Goal: Information Seeking & Learning: Learn about a topic

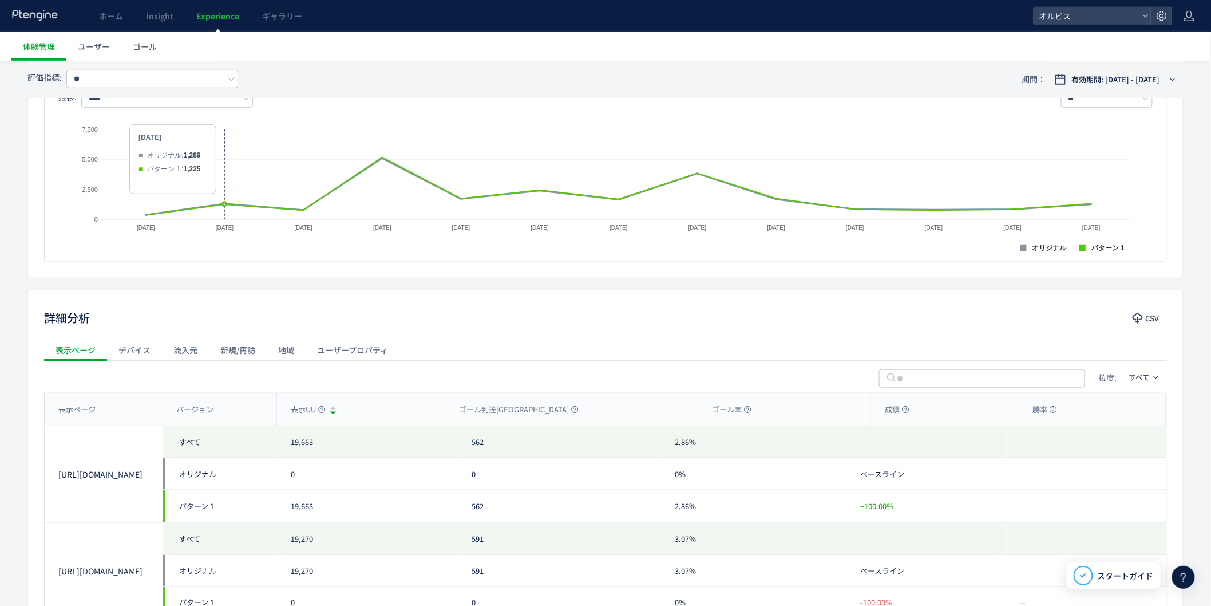
scroll to position [425, 0]
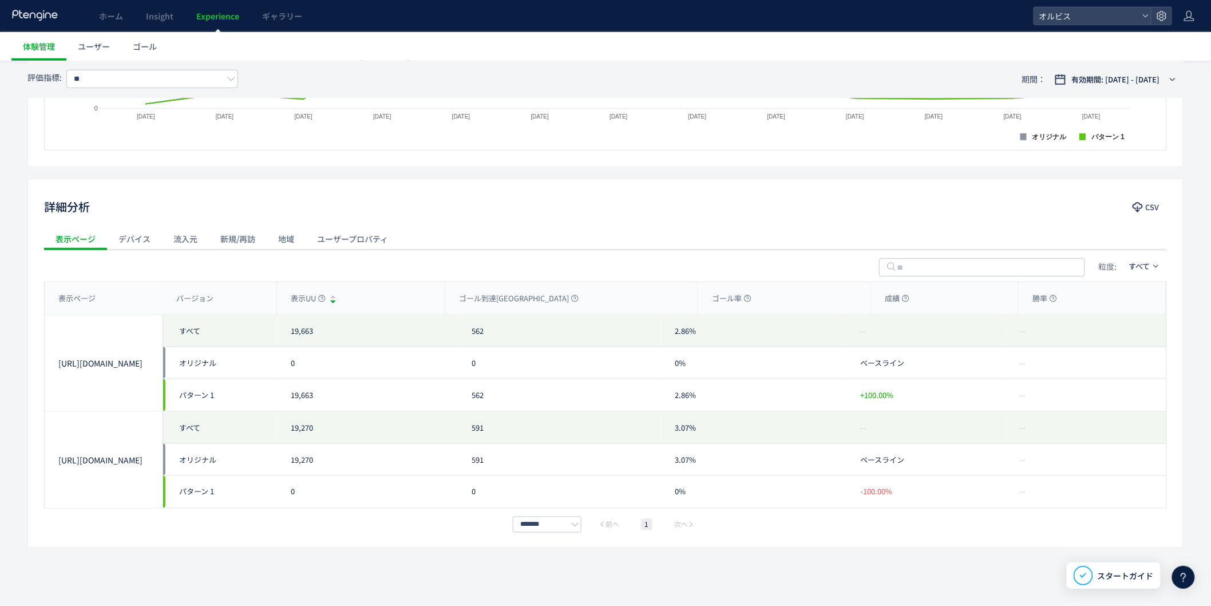
click at [186, 238] on div "流入元" at bounding box center [185, 238] width 47 height 23
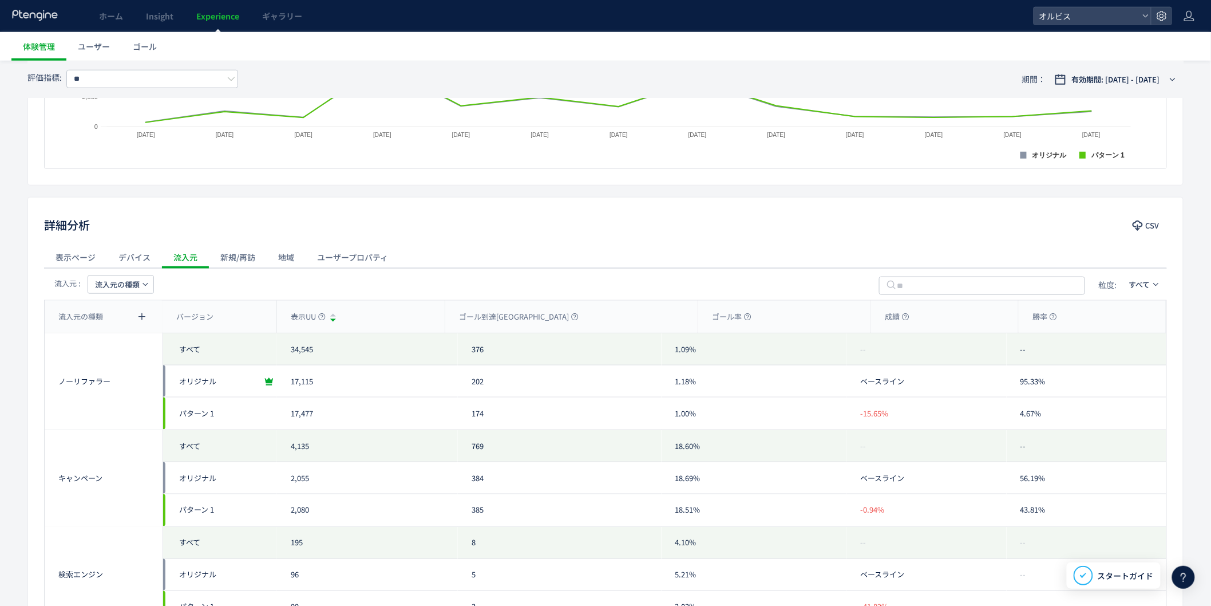
scroll to position [397, 0]
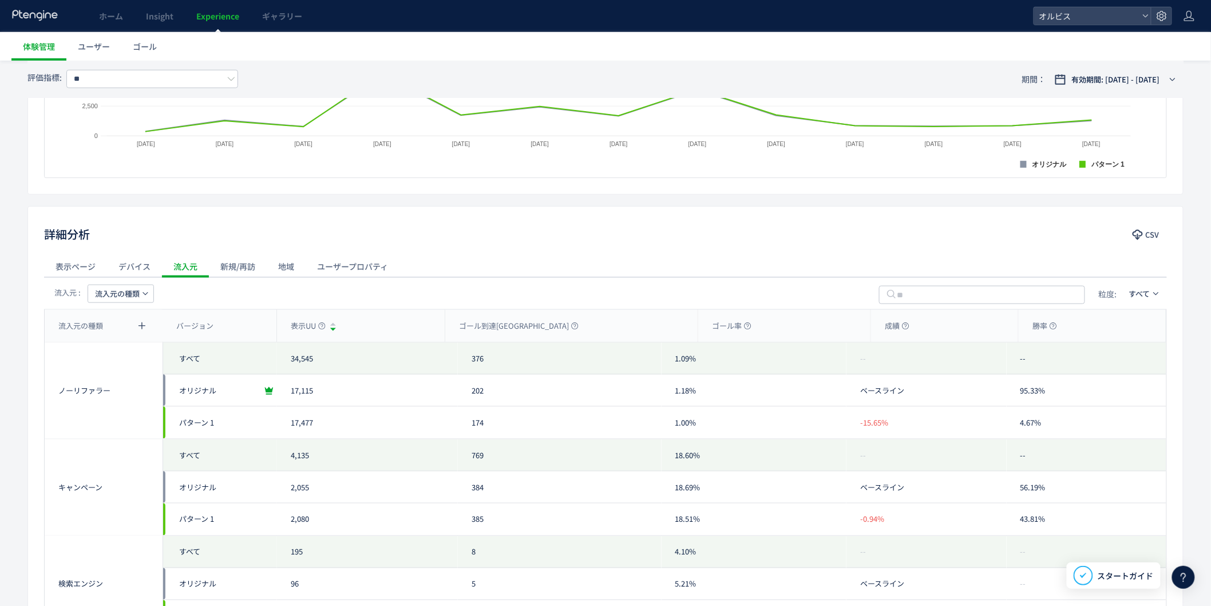
click at [256, 262] on div "新規/再訪" at bounding box center [238, 266] width 58 height 23
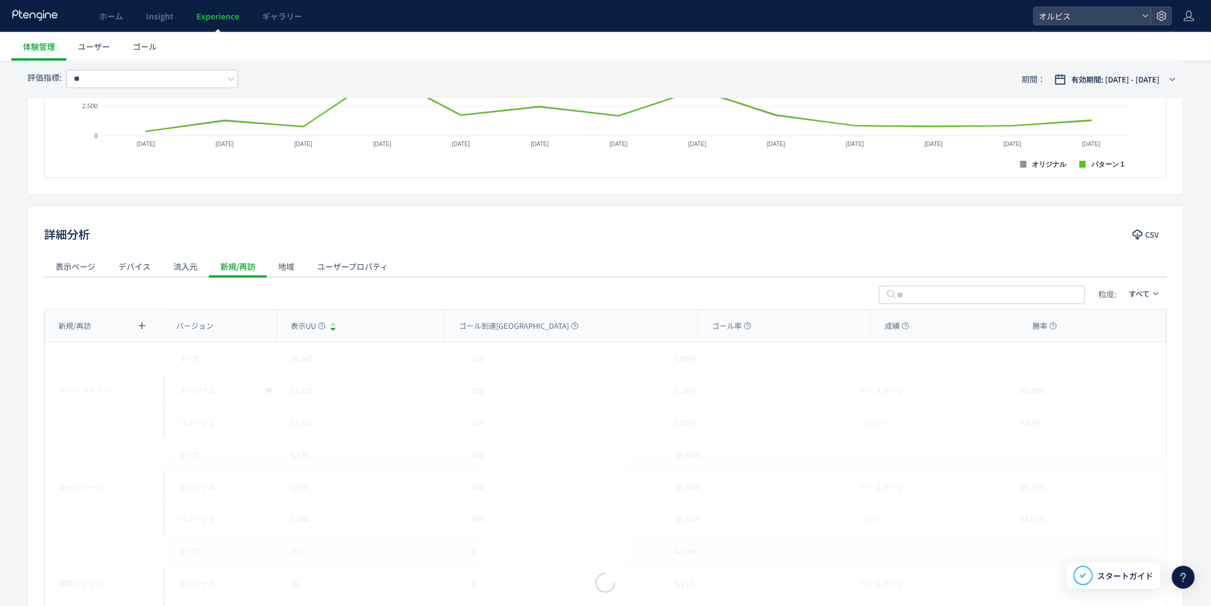
click at [286, 268] on div "地域" at bounding box center [286, 266] width 39 height 23
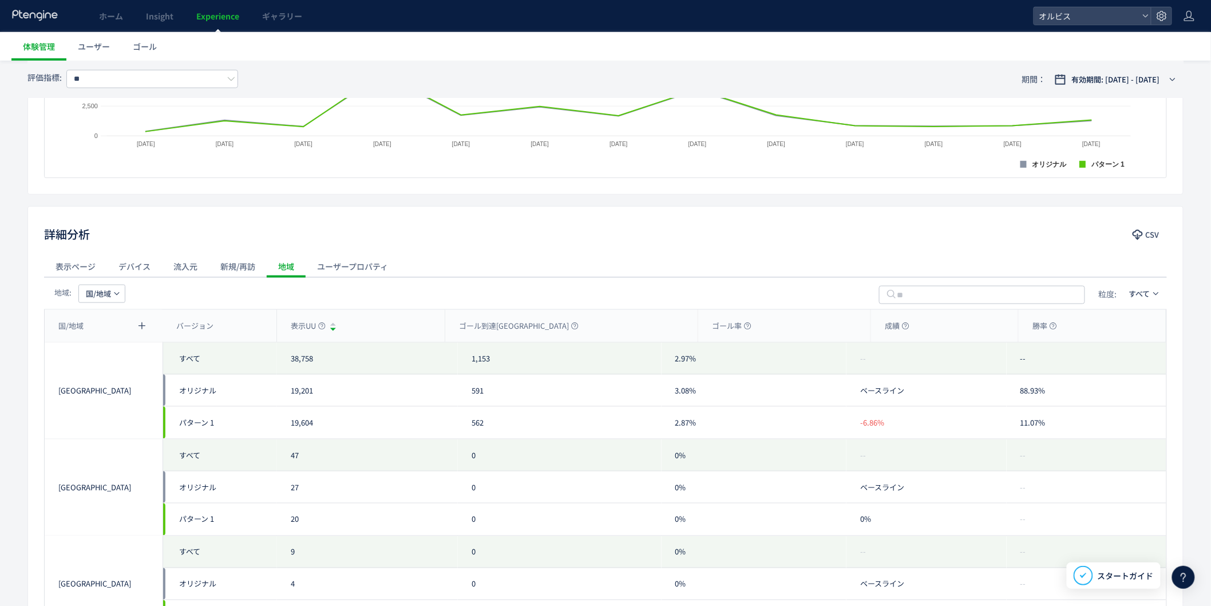
click at [352, 267] on div "ユーザープロパティ" at bounding box center [353, 266] width 94 height 23
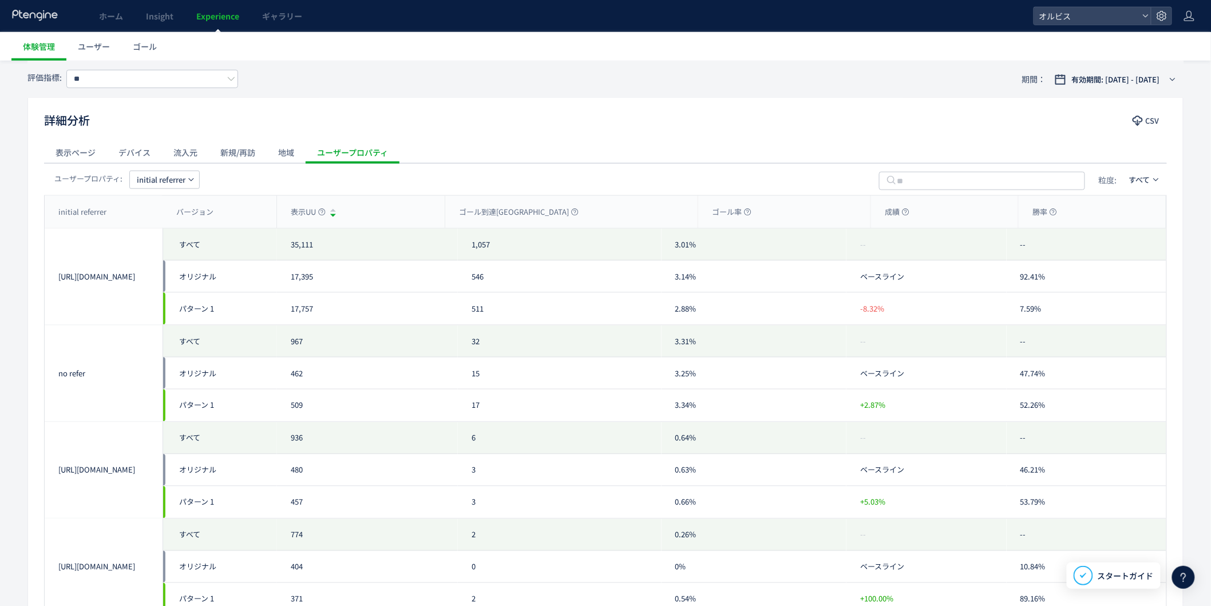
scroll to position [270, 0]
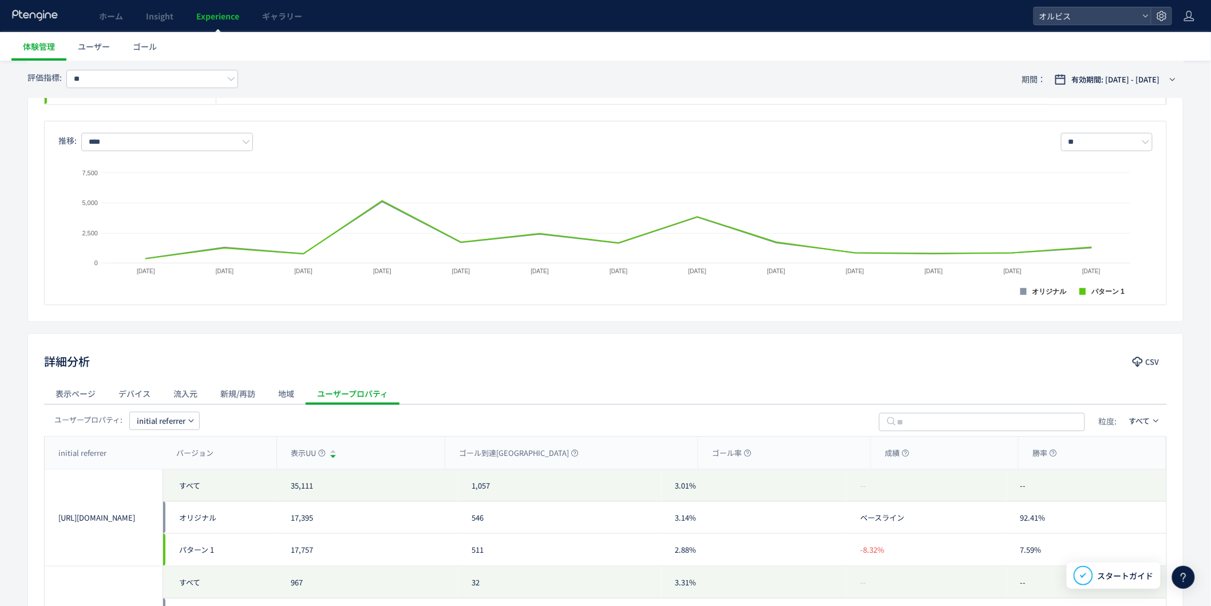
click at [85, 395] on div "表示ページ" at bounding box center [75, 393] width 63 height 23
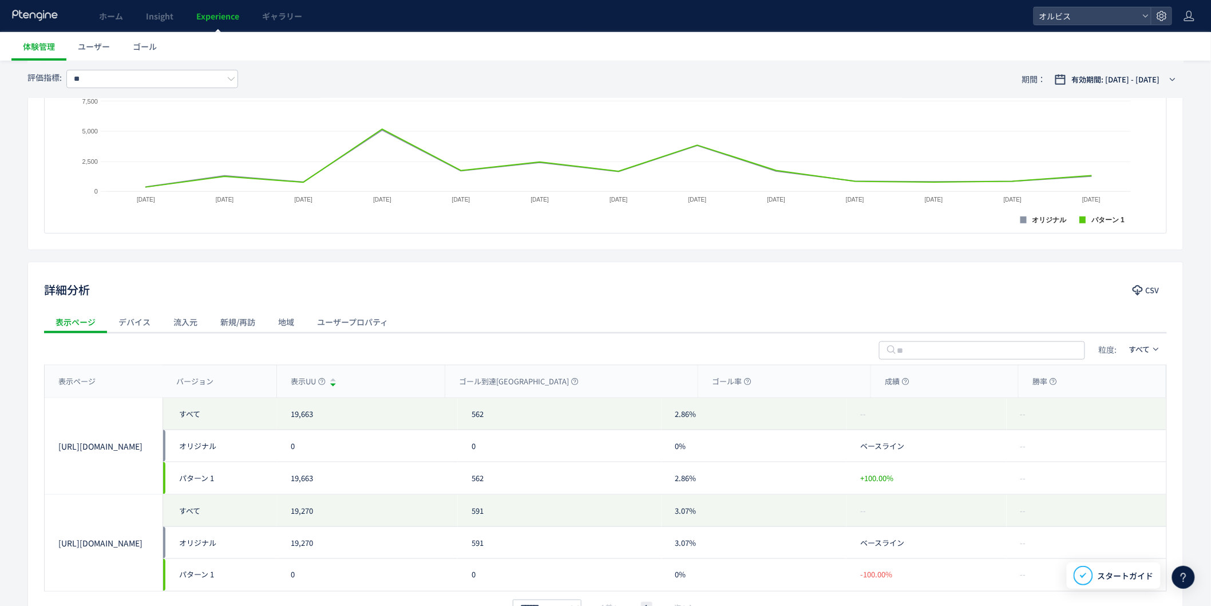
scroll to position [397, 0]
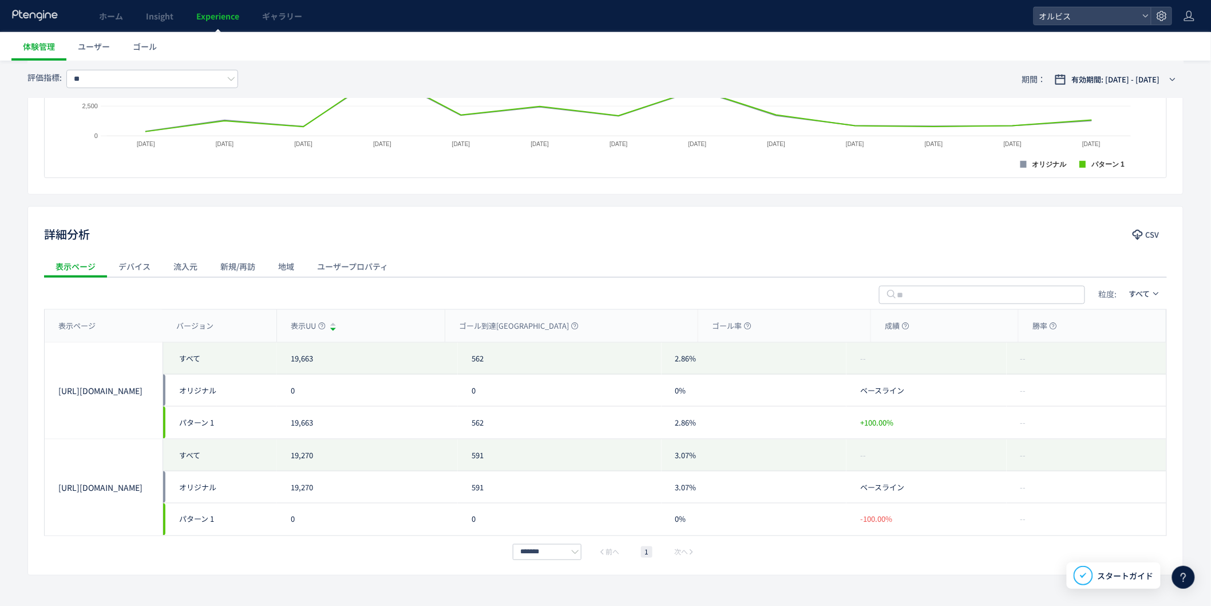
click at [146, 271] on div "デバイス" at bounding box center [134, 266] width 55 height 23
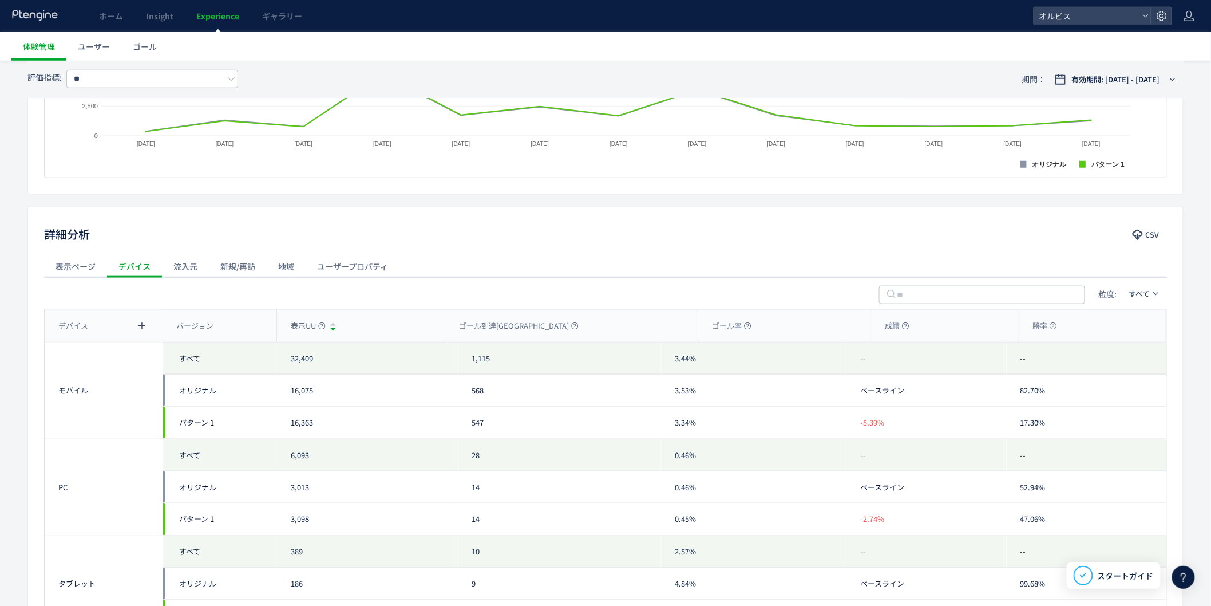
click at [184, 270] on div "流入元" at bounding box center [185, 266] width 47 height 23
click at [128, 295] on span "流入元の種類" at bounding box center [117, 293] width 45 height 18
click at [0, 0] on li "キャンペーン名" at bounding box center [0, 0] width 0 height 0
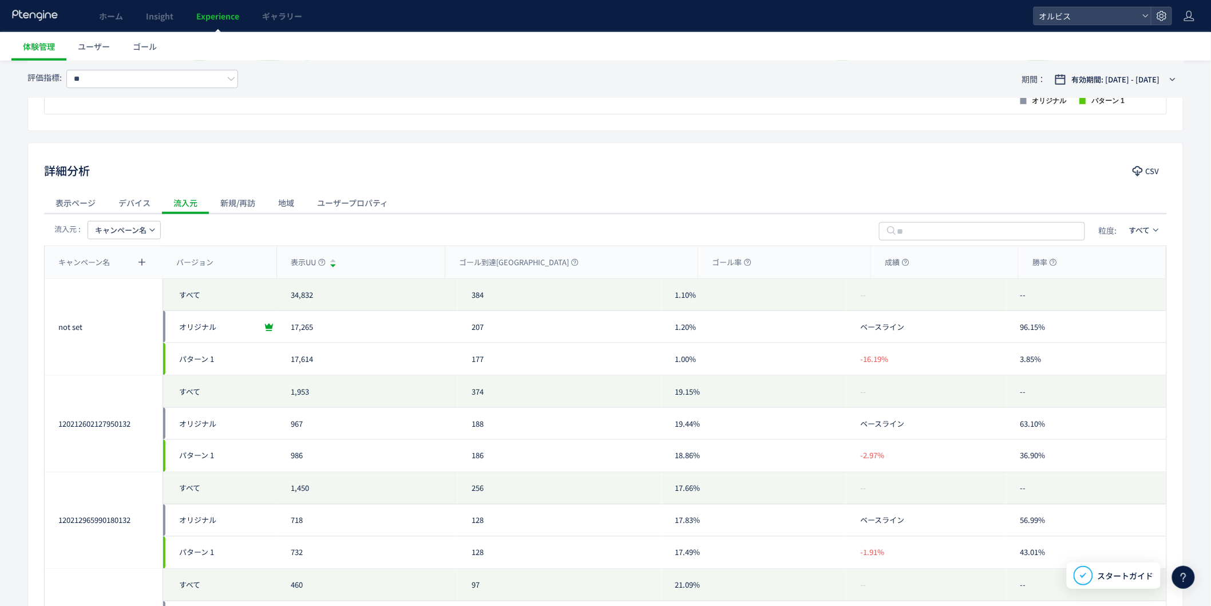
scroll to position [524, 0]
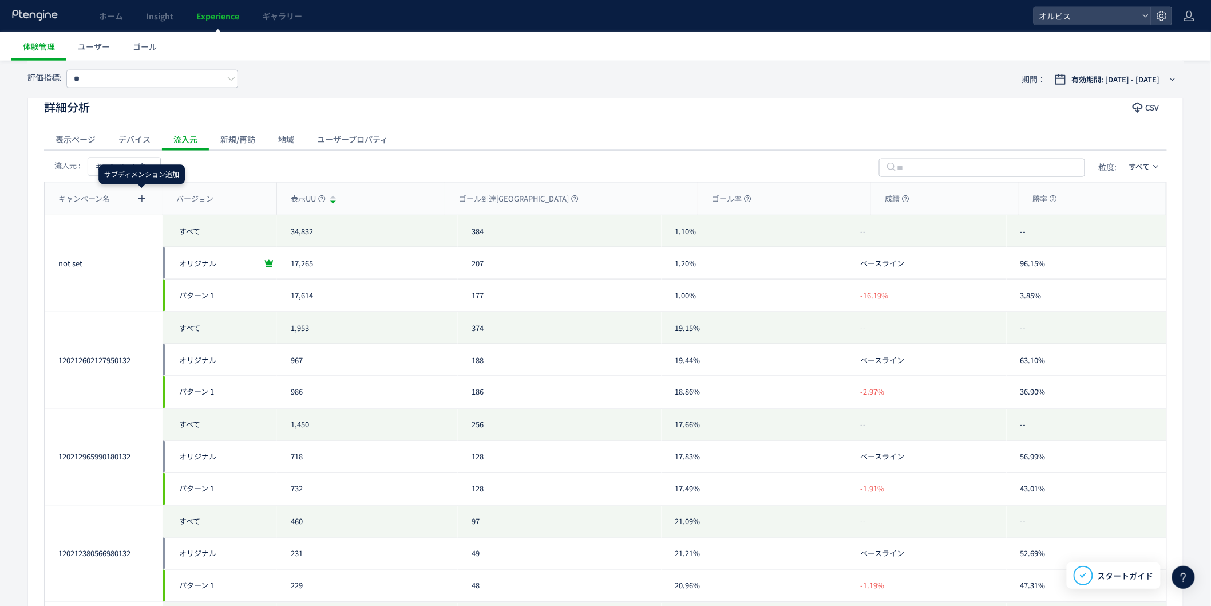
click at [138, 166] on div "サブディメンション追加" at bounding box center [141, 173] width 86 height 19
click at [78, 161] on div "流入元 :" at bounding box center [67, 166] width 26 height 18
click at [88, 168] on button "キャンペーン名" at bounding box center [124, 166] width 73 height 18
click at [117, 235] on li "流入元" at bounding box center [124, 241] width 78 height 21
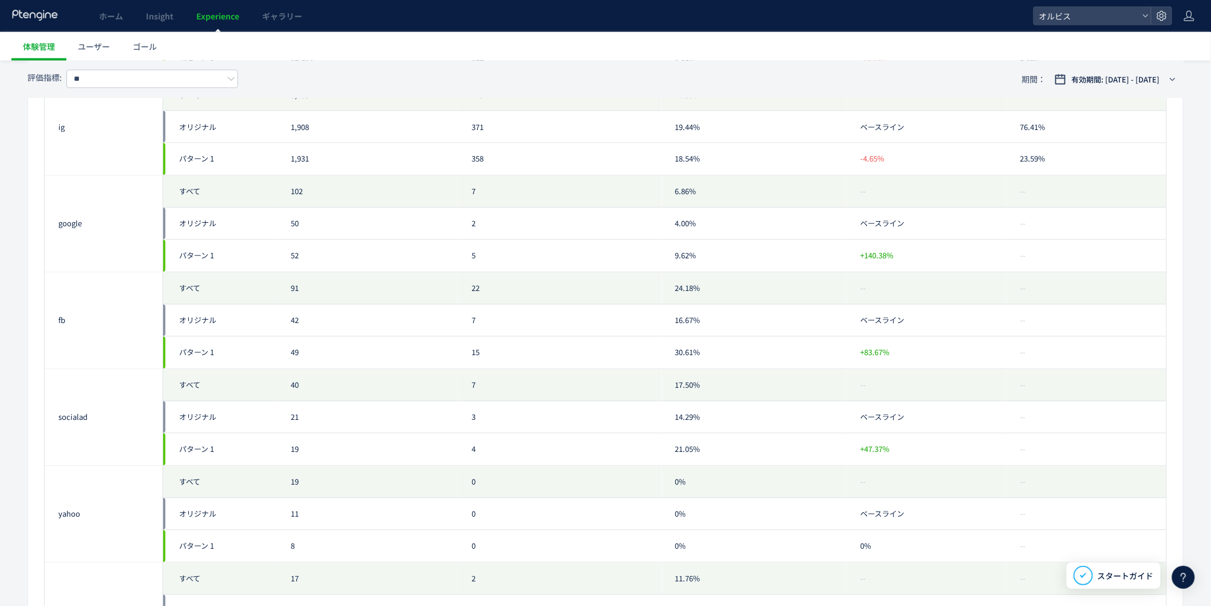
scroll to position [763, 0]
drag, startPoint x: 900, startPoint y: 344, endPoint x: 861, endPoint y: 342, distance: 39.6
click at [861, 342] on div "+83.67%" at bounding box center [927, 347] width 160 height 32
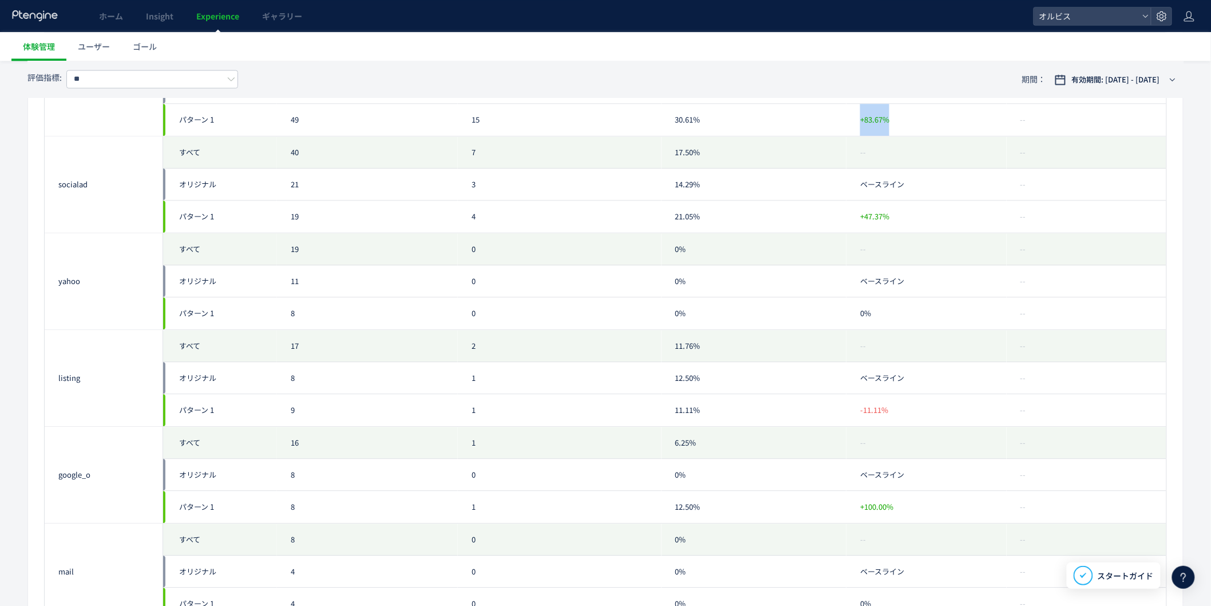
scroll to position [1017, 0]
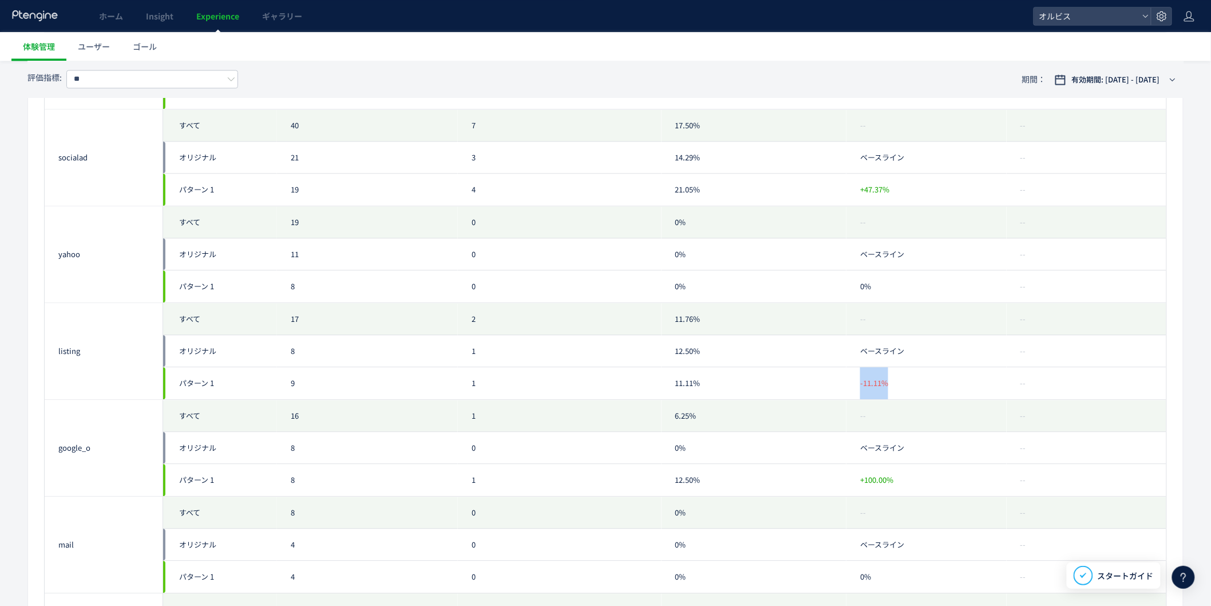
drag, startPoint x: 907, startPoint y: 387, endPoint x: 855, endPoint y: 385, distance: 52.1
click at [856, 385] on div "-11.11%" at bounding box center [927, 383] width 160 height 32
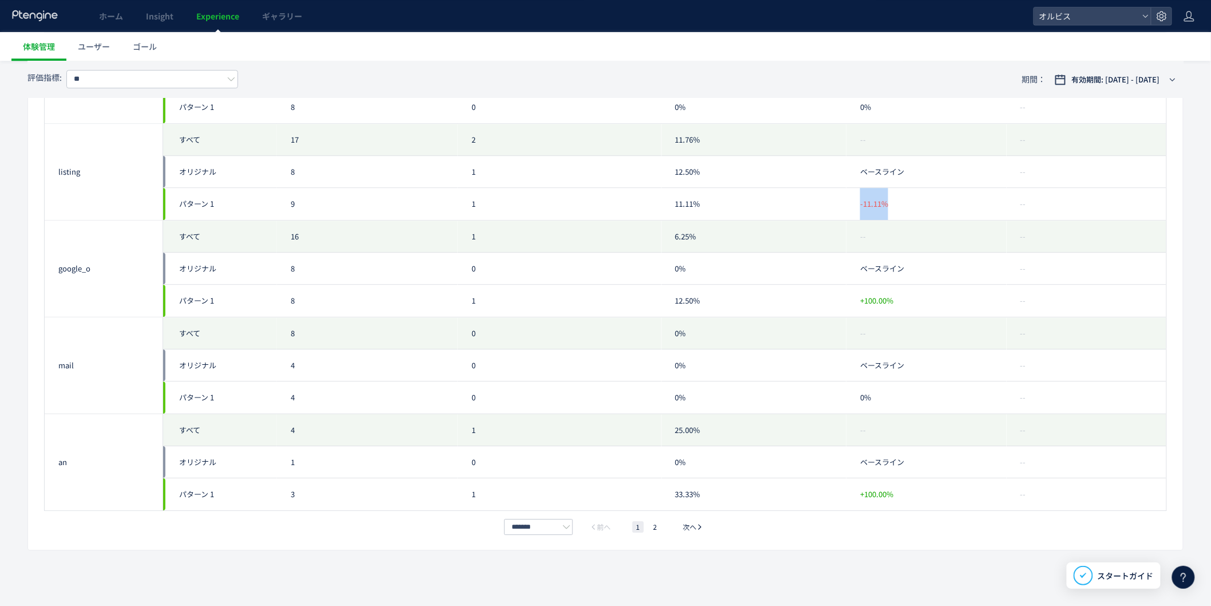
scroll to position [1199, 0]
click at [651, 525] on li "2" at bounding box center [655, 524] width 11 height 11
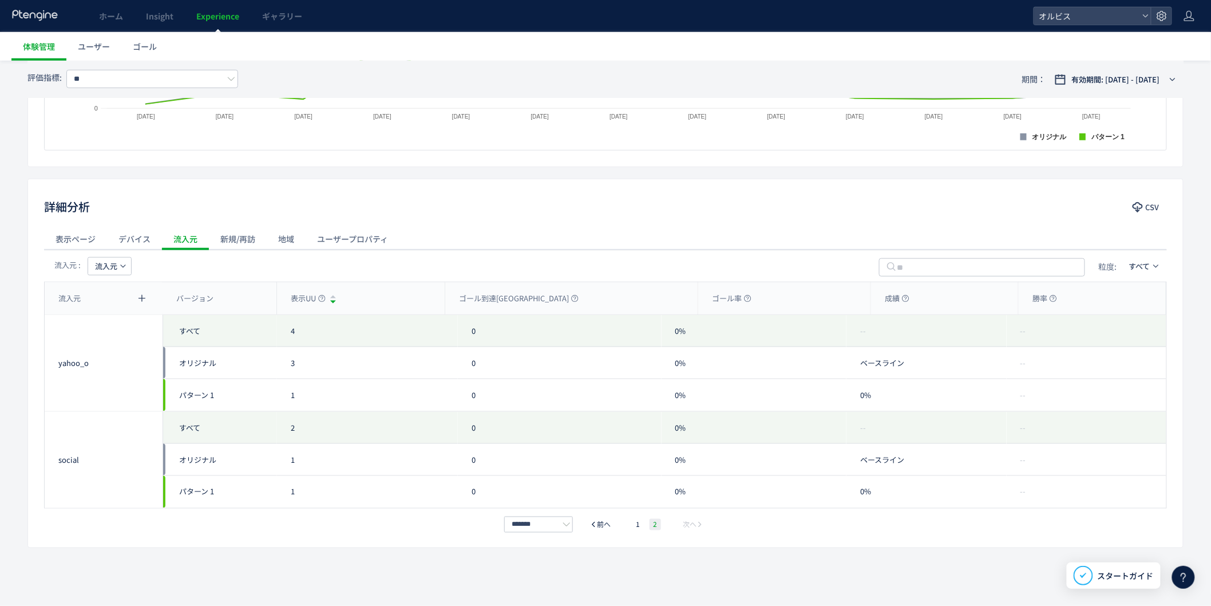
scroll to position [425, 0]
click at [110, 266] on span "流入元" at bounding box center [106, 266] width 22 height 18
click at [0, 0] on li "メディア" at bounding box center [0, 0] width 0 height 0
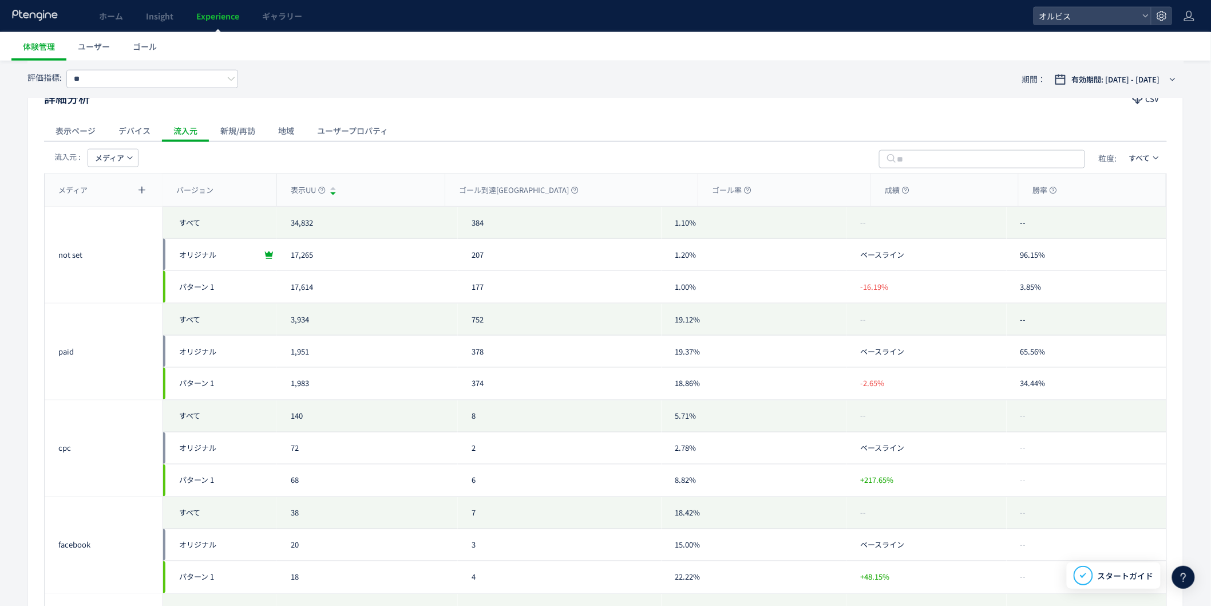
scroll to position [529, 0]
click at [113, 159] on span "メディア" at bounding box center [109, 161] width 29 height 18
click at [135, 276] on li "キーワード" at bounding box center [113, 277] width 78 height 21
click at [126, 169] on span "キーワード" at bounding box center [113, 161] width 37 height 18
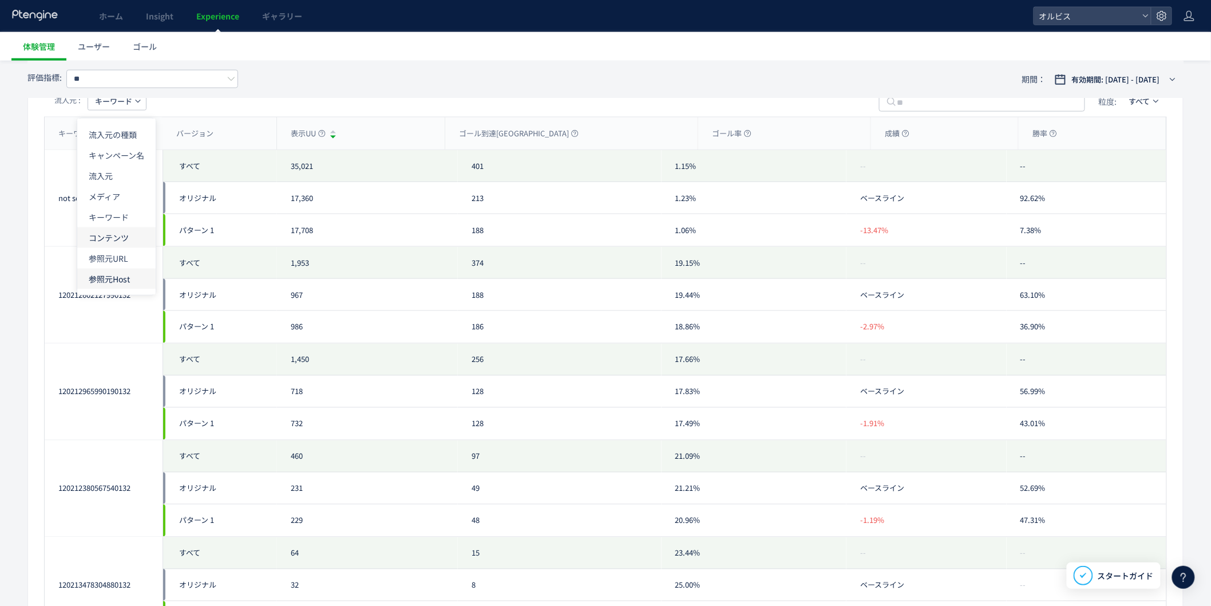
click at [118, 290] on ul "流入元の種類 キャンペーン名 流入元 メディア キーワード コンテンツ 参照元URL 参照元Host" at bounding box center [116, 206] width 78 height 176
click at [0, 0] on li "コンテンツ" at bounding box center [0, 0] width 0 height 0
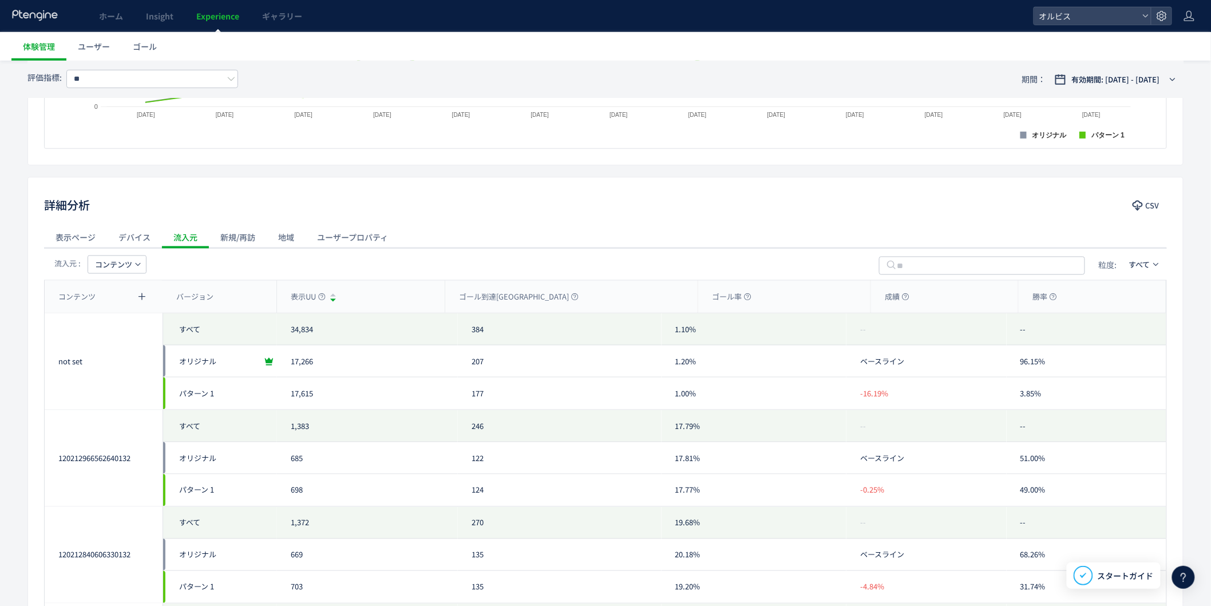
scroll to position [402, 0]
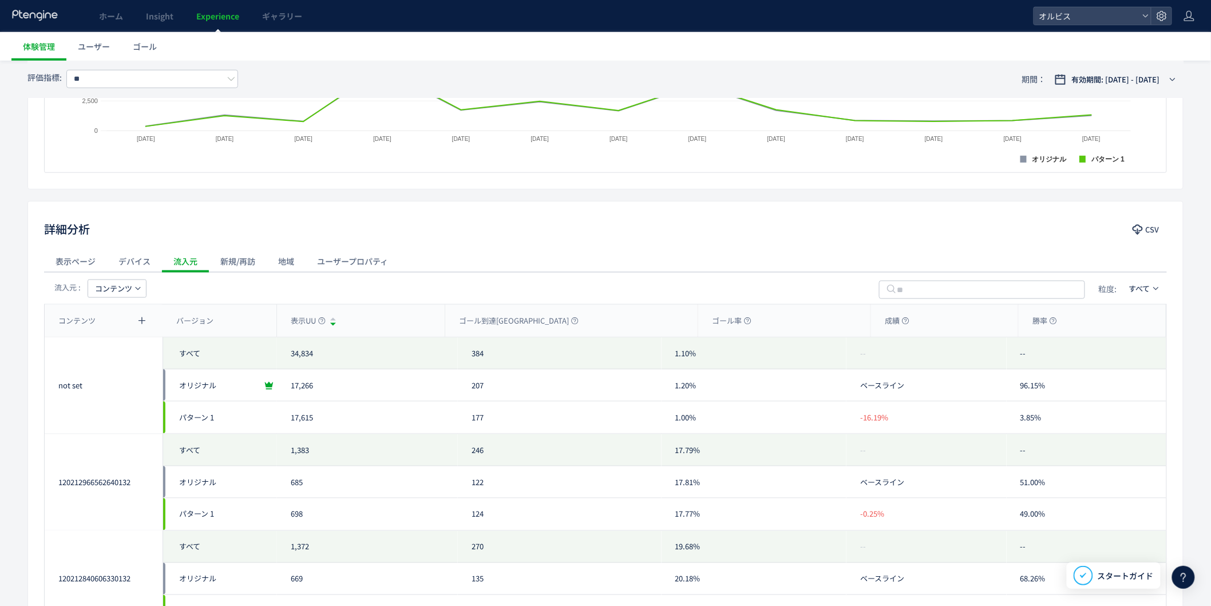
click at [116, 286] on span "コンテンツ" at bounding box center [113, 288] width 37 height 18
click at [118, 441] on li "参照元URL" at bounding box center [116, 445] width 78 height 21
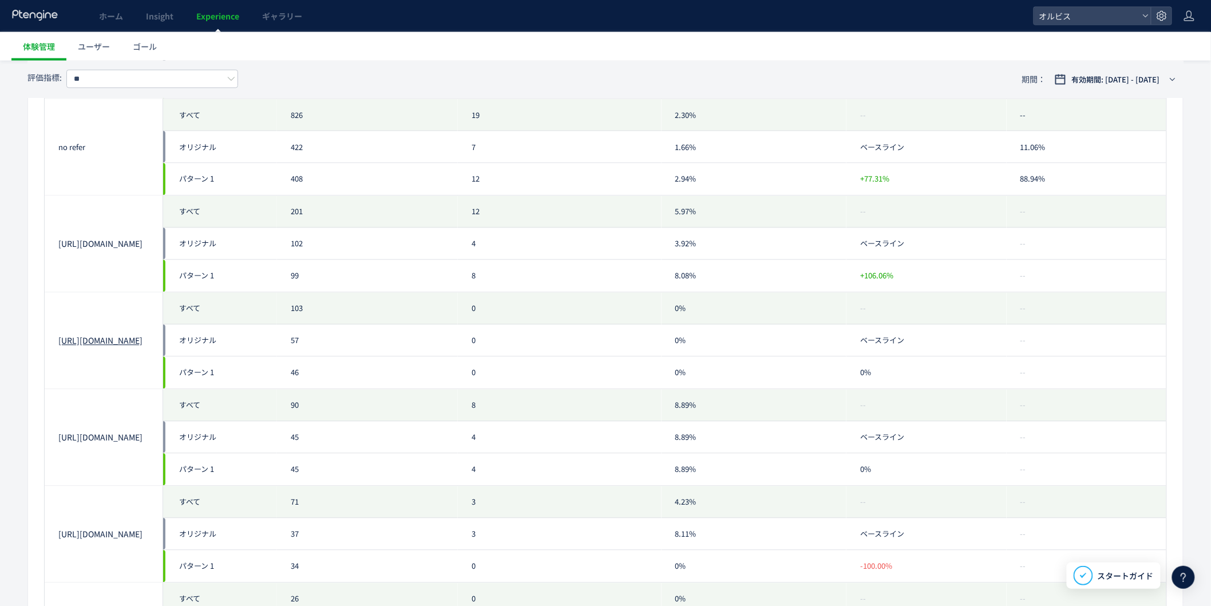
scroll to position [784, 0]
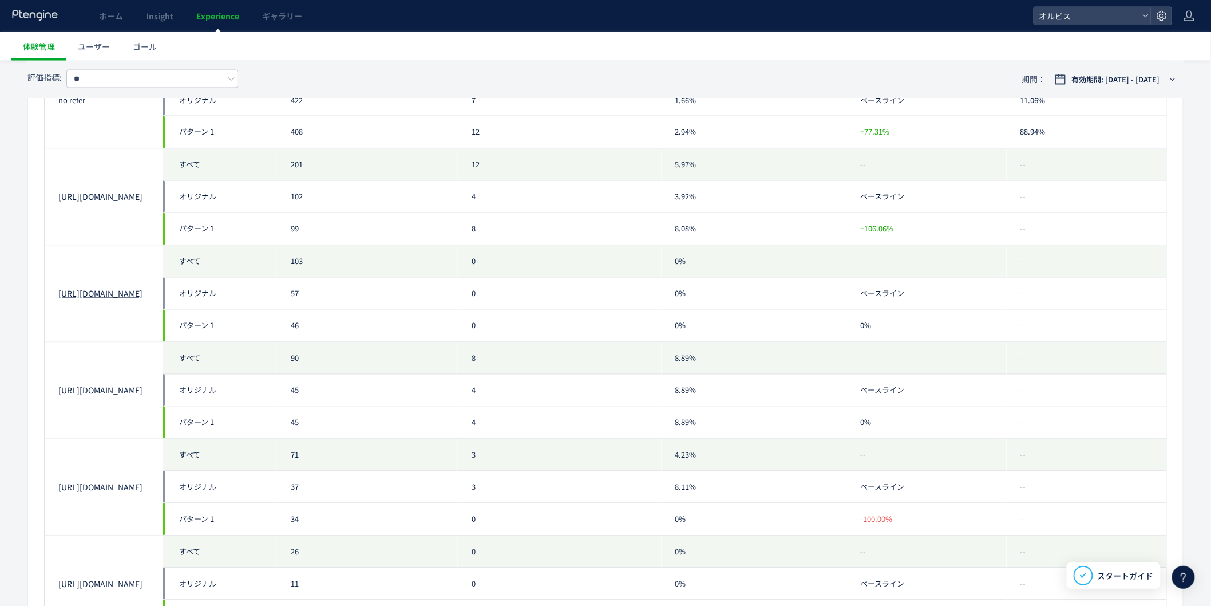
click at [122, 290] on link "https://googleads.g.doubleclick.net/" at bounding box center [103, 293] width 90 height 11
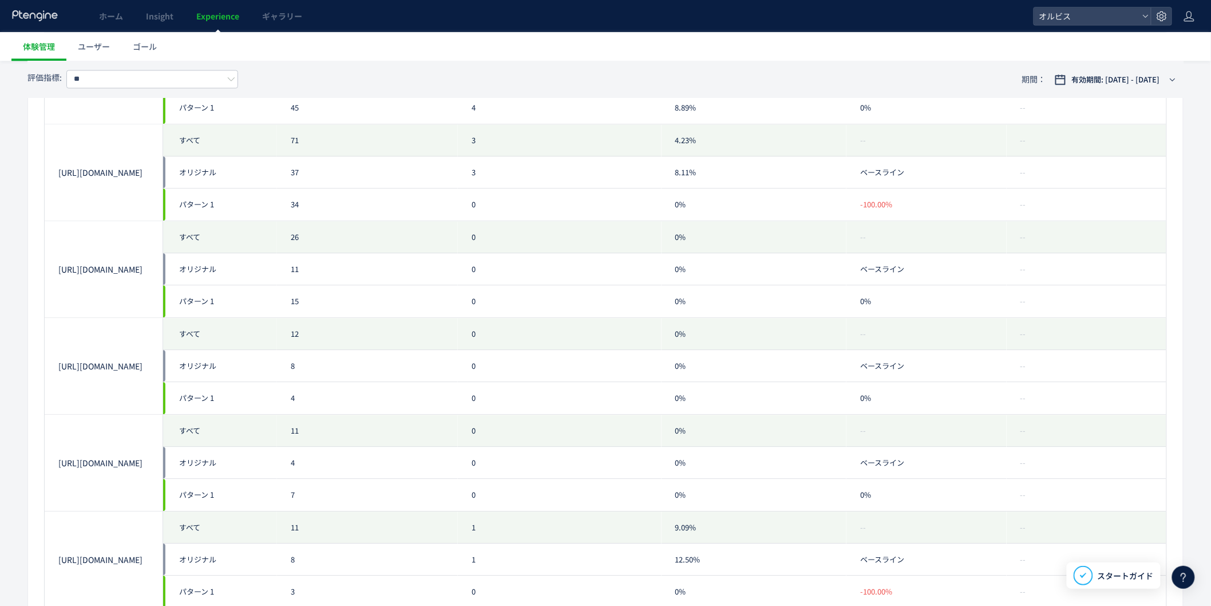
scroll to position [1102, 0]
click at [124, 357] on link "https://mini.surveyenquete.net/" at bounding box center [103, 362] width 90 height 11
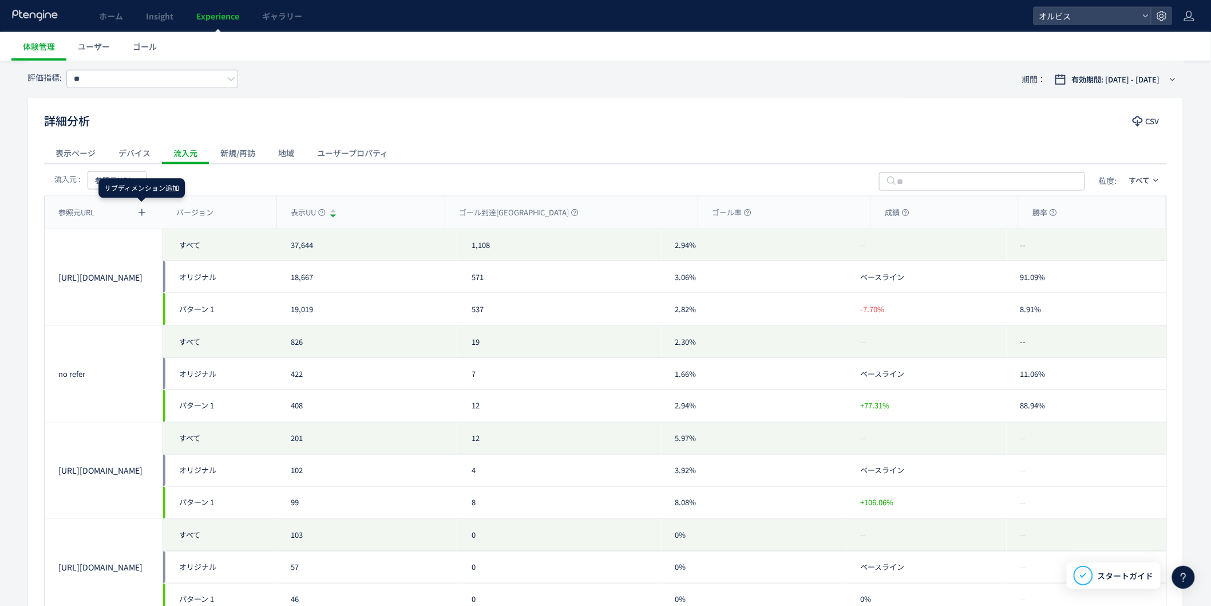
scroll to position [466, 0]
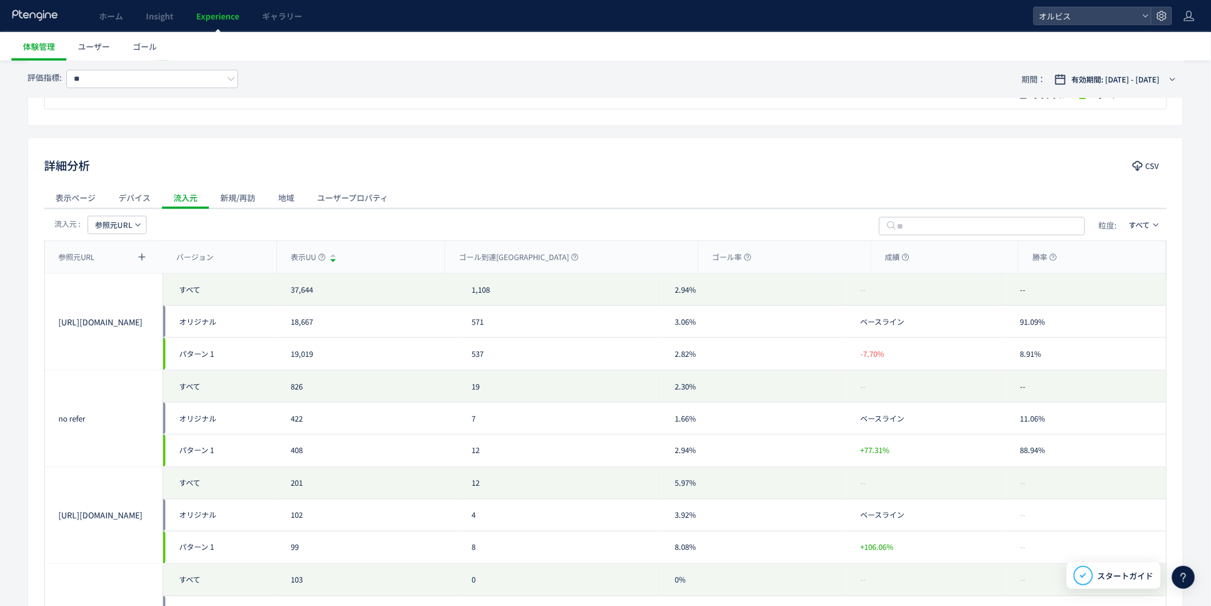
click at [128, 220] on span "参照元URL" at bounding box center [113, 225] width 37 height 18
click at [0, 0] on li "参照元Host" at bounding box center [0, 0] width 0 height 0
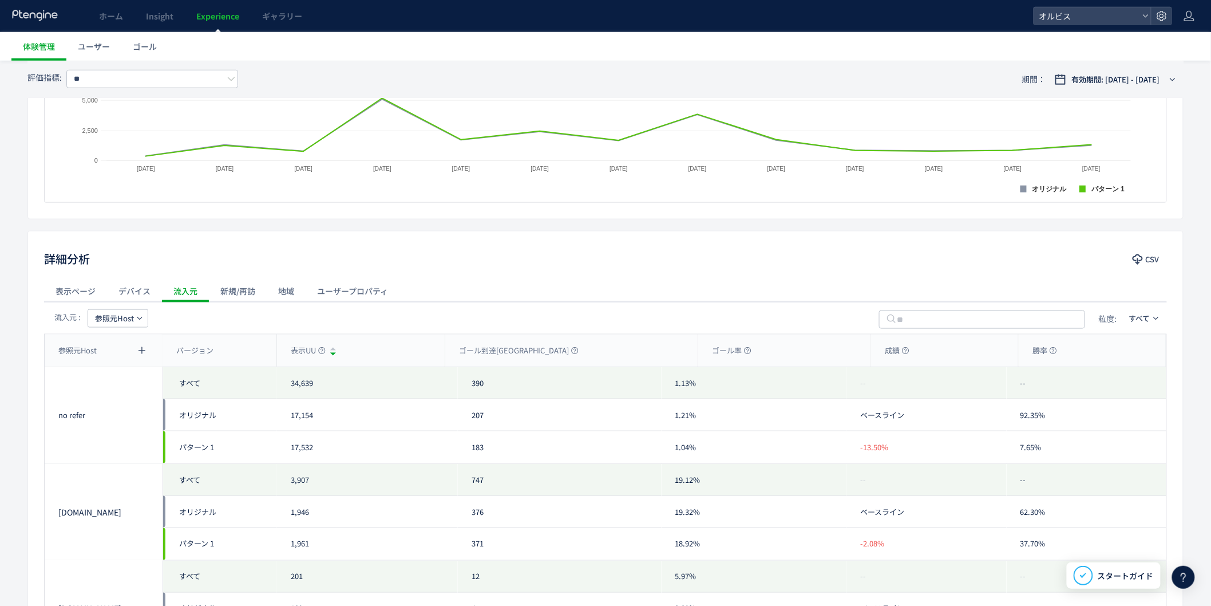
scroll to position [0, 0]
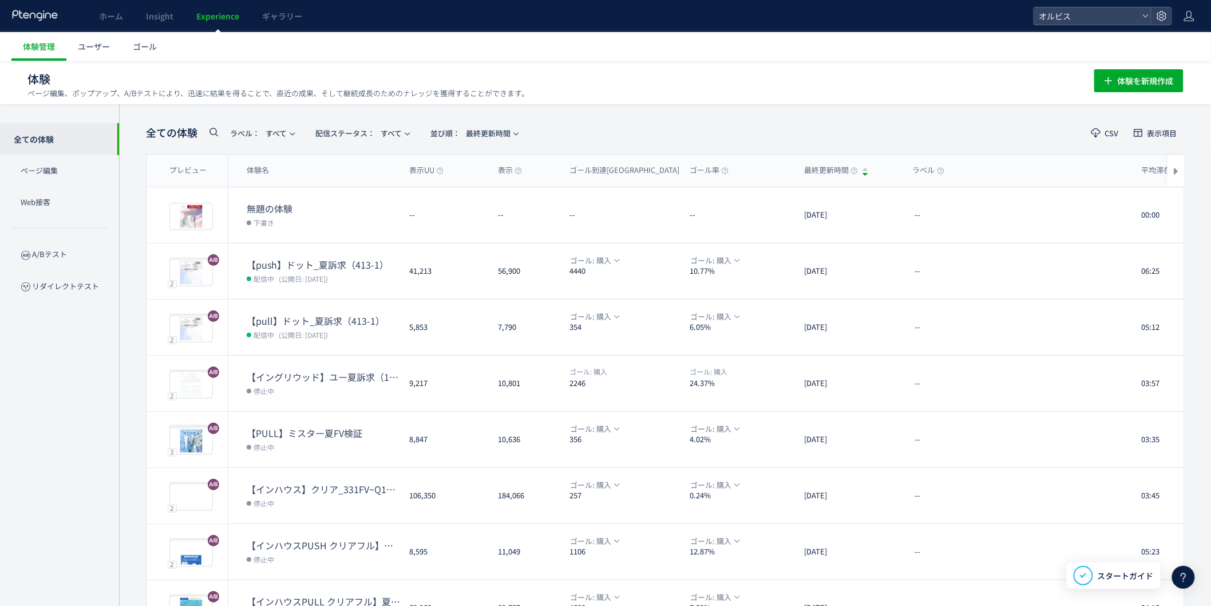
click at [213, 128] on use at bounding box center [213, 132] width 9 height 9
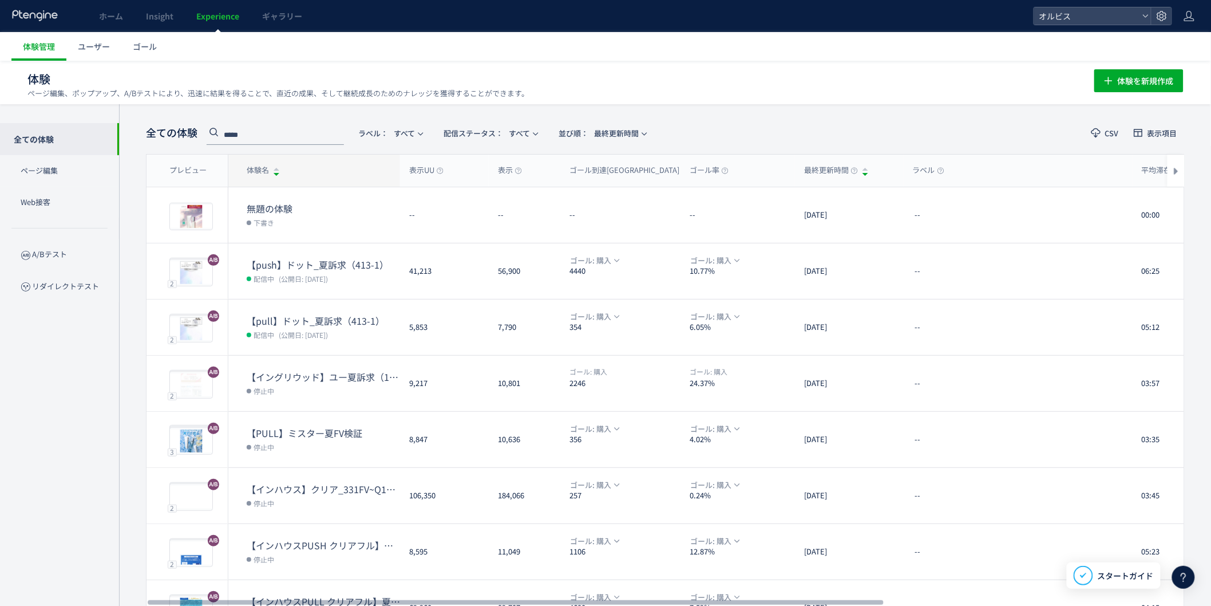
type input "*****"
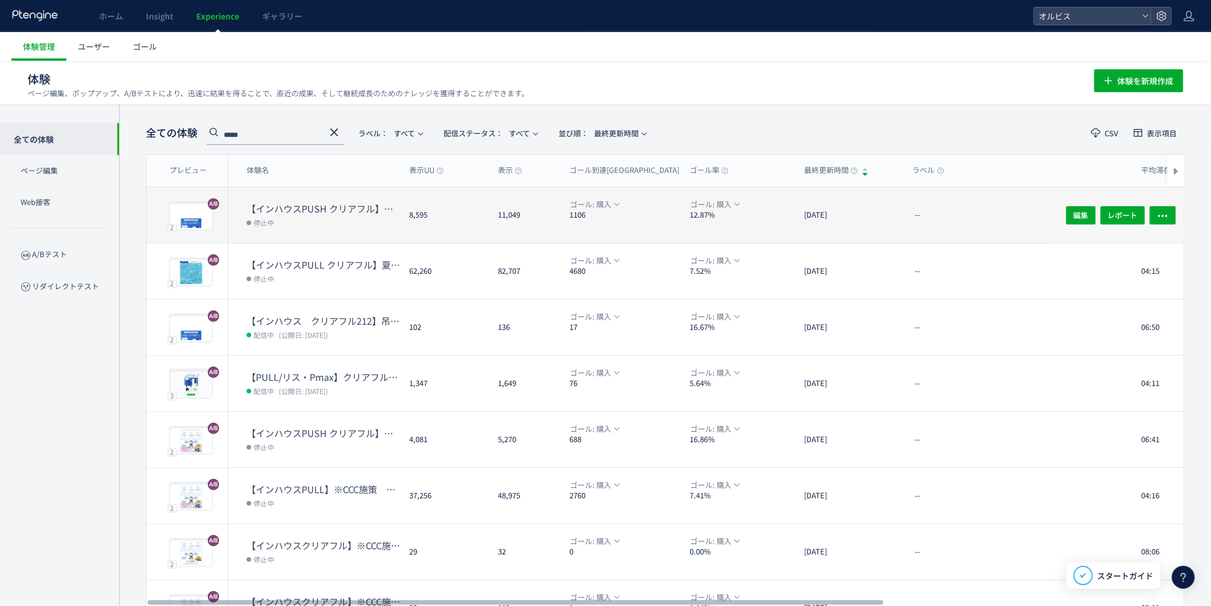
click at [390, 199] on div "【インハウスPUSH クリアフル】夏訴求　211 停止中" at bounding box center [314, 215] width 172 height 56
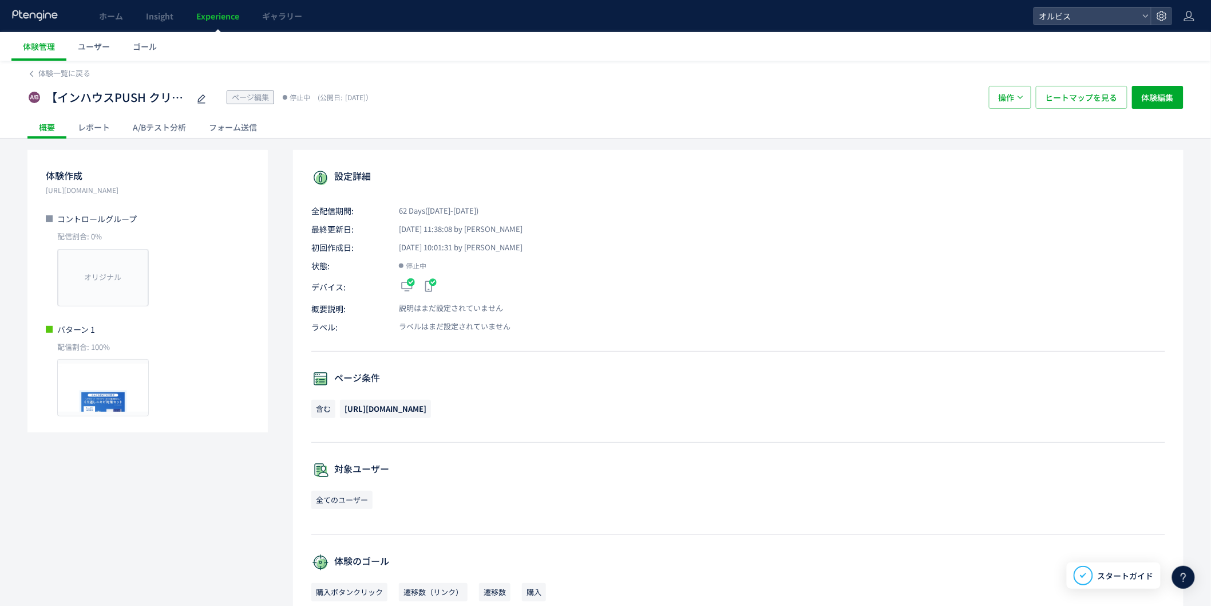
click at [179, 126] on div "A/Bテスト分析" at bounding box center [159, 127] width 76 height 23
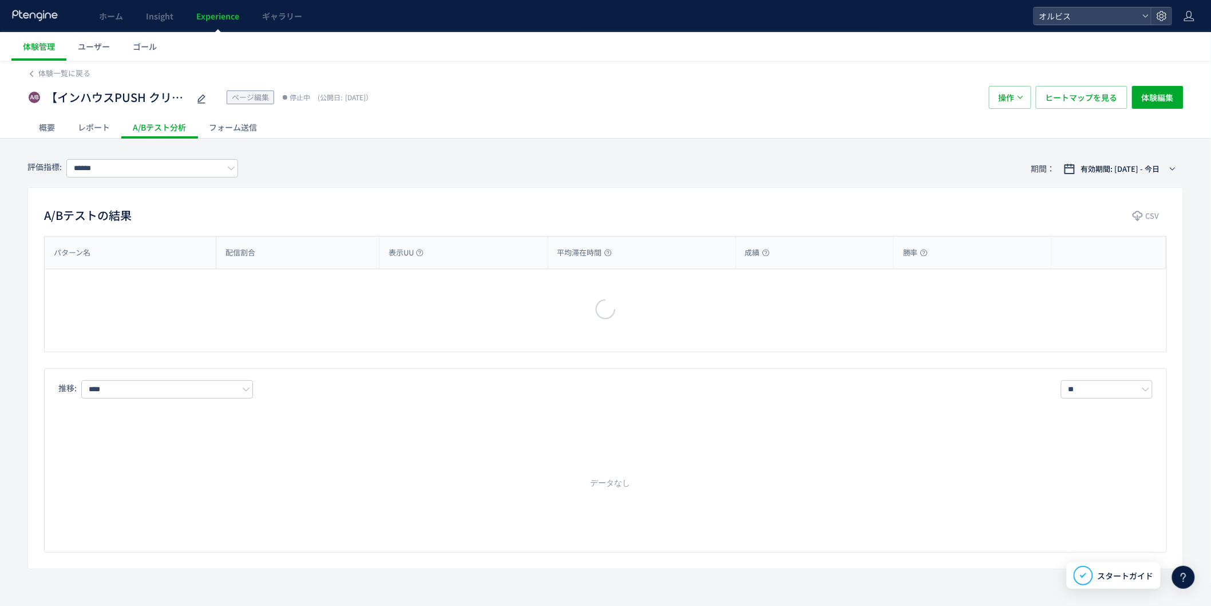
type input "*********"
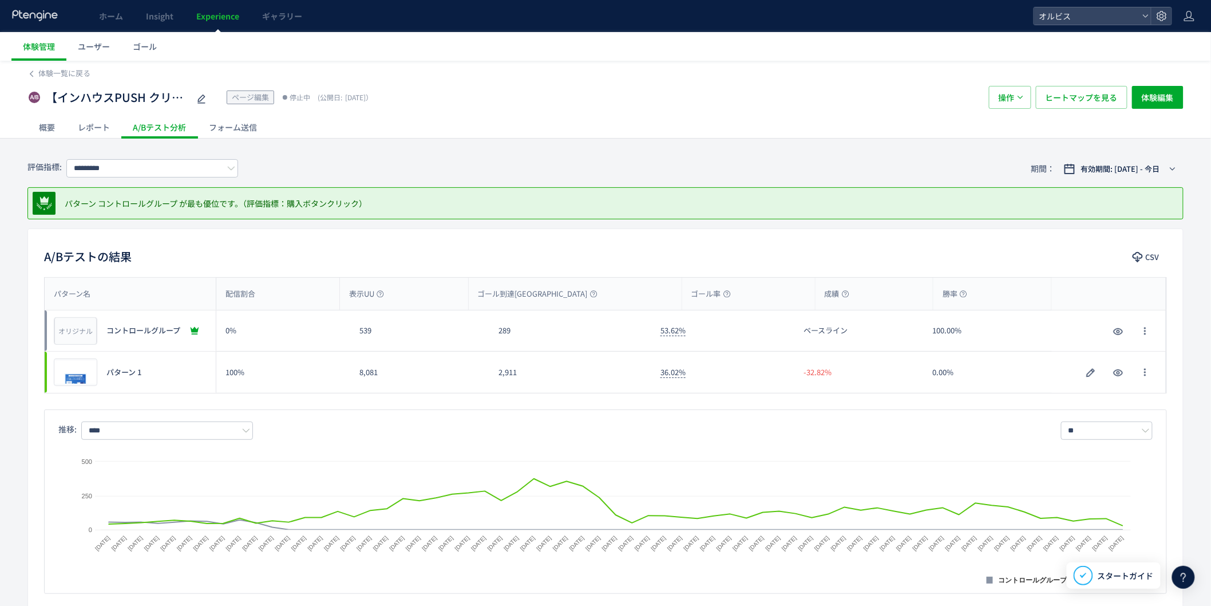
click at [38, 66] on div "体験一覧に戻る" at bounding box center [605, 70] width 1156 height 18
click at [42, 72] on span "体験一覧に戻る" at bounding box center [64, 73] width 52 height 11
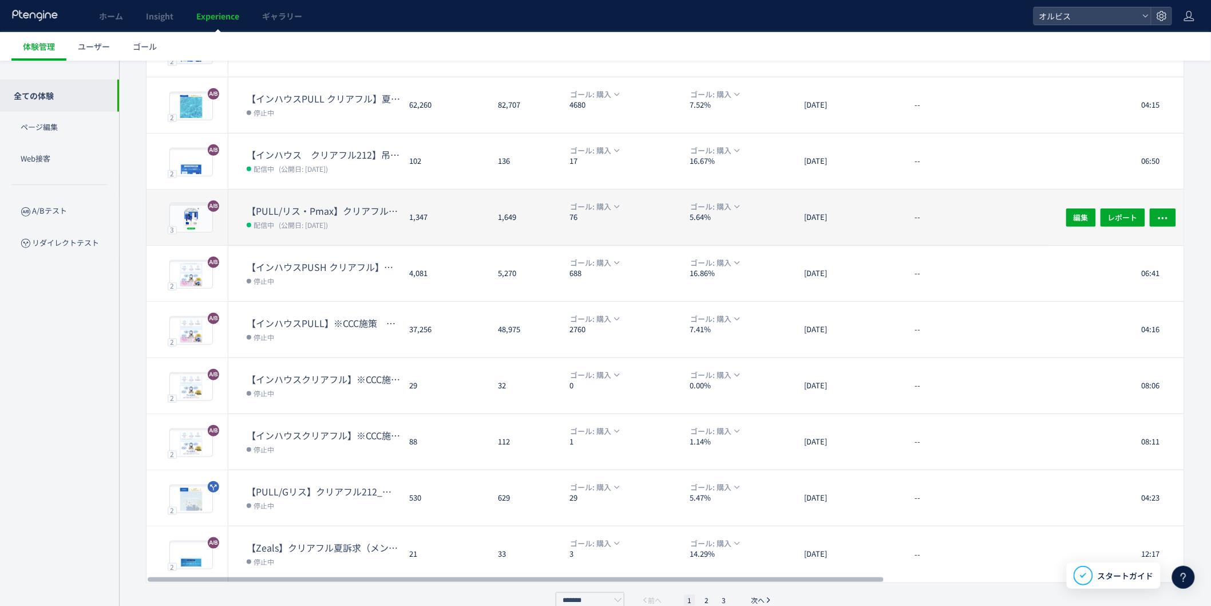
scroll to position [184, 0]
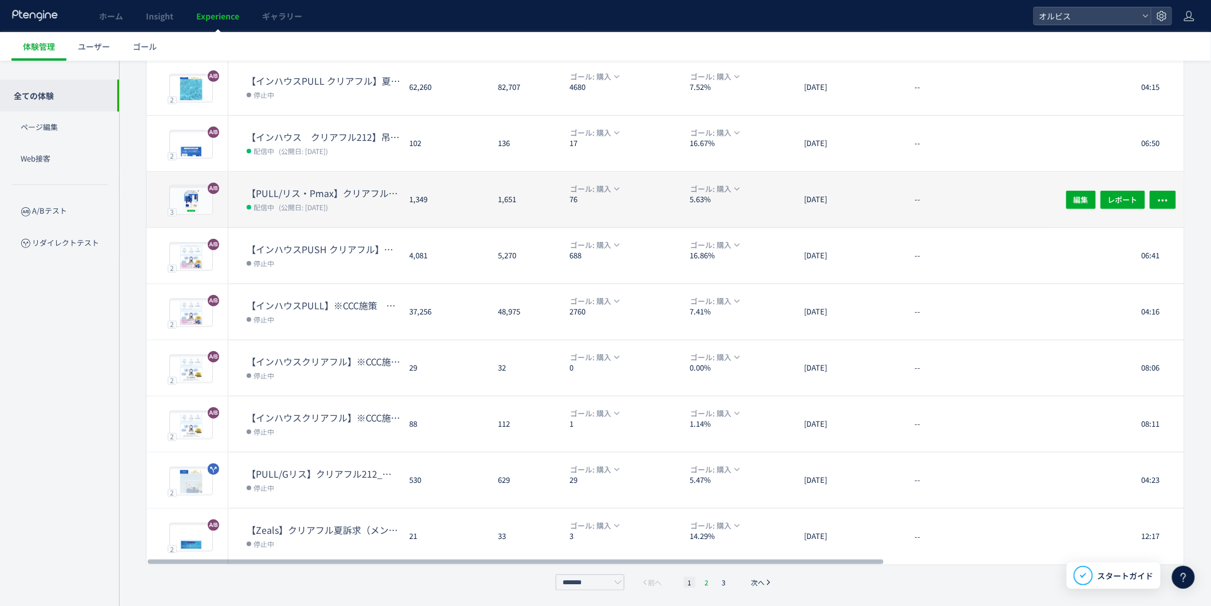
click at [705, 579] on li "2" at bounding box center [706, 581] width 11 height 11
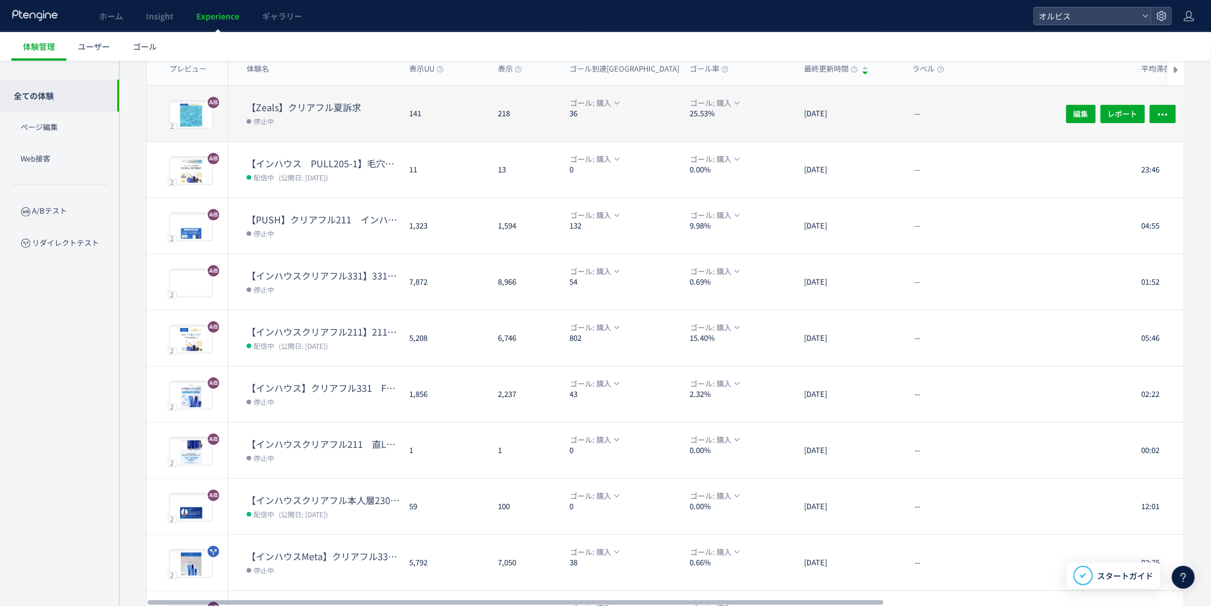
scroll to position [120, 0]
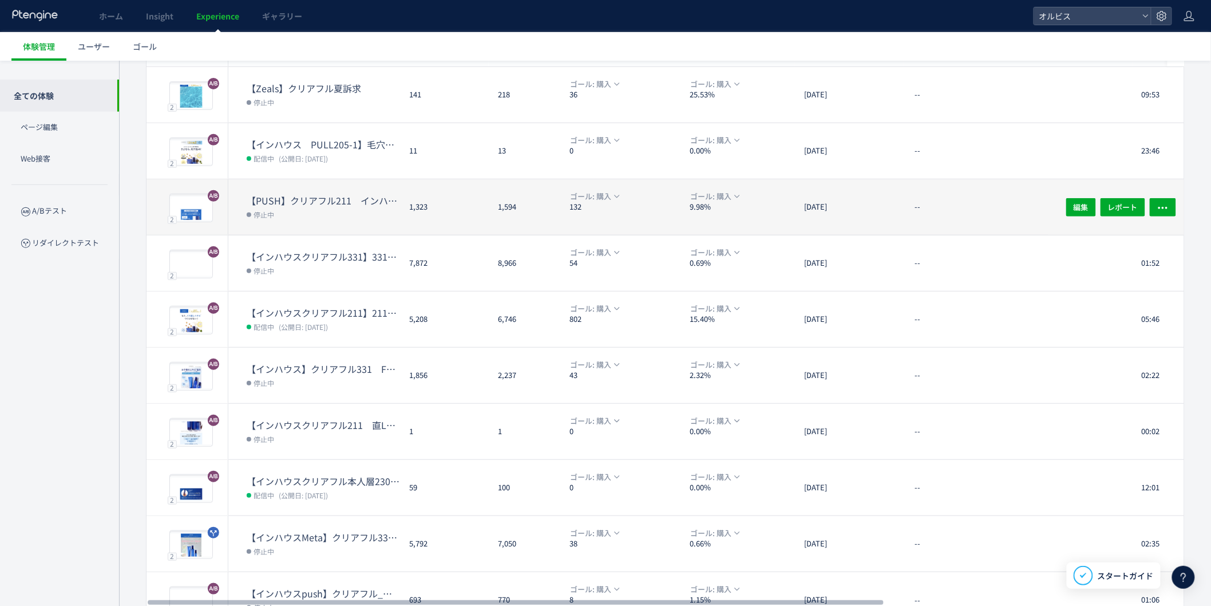
click at [373, 204] on dt "【PUSH】クリアフル211　インハウス本LP動画・CVブロック編集" at bounding box center [323, 200] width 153 height 13
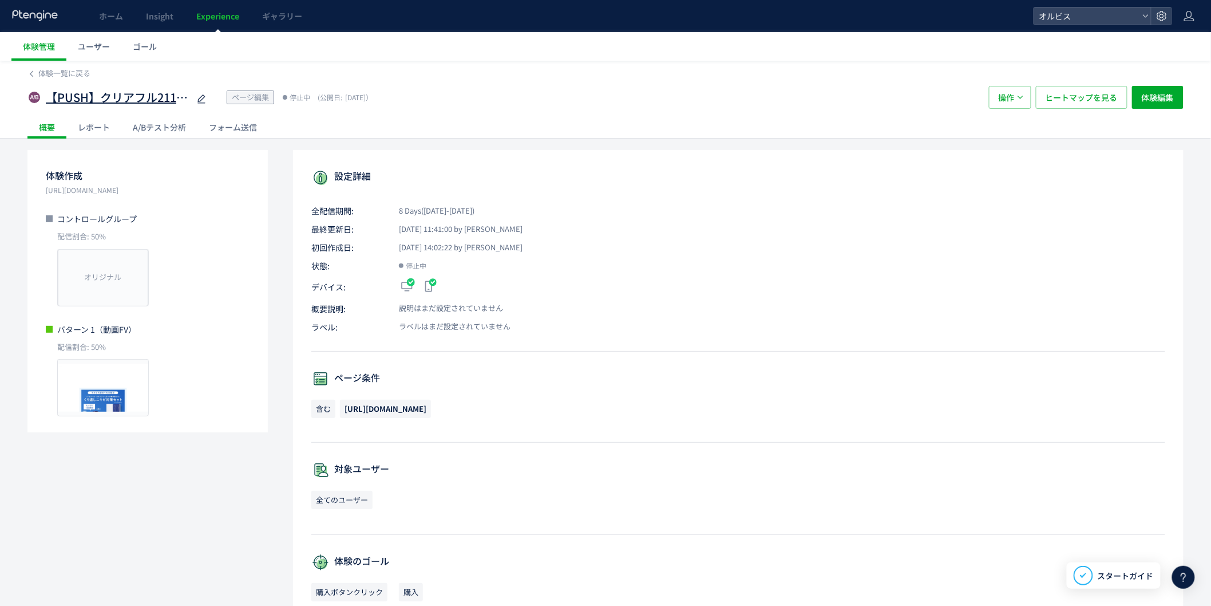
click at [195, 97] on icon at bounding box center [202, 99] width 14 height 14
click at [170, 98] on input "**********" at bounding box center [117, 97] width 143 height 23
drag, startPoint x: 170, startPoint y: 98, endPoint x: 284, endPoint y: 112, distance: 115.3
click at [284, 112] on div "**********" at bounding box center [605, 97] width 1156 height 37
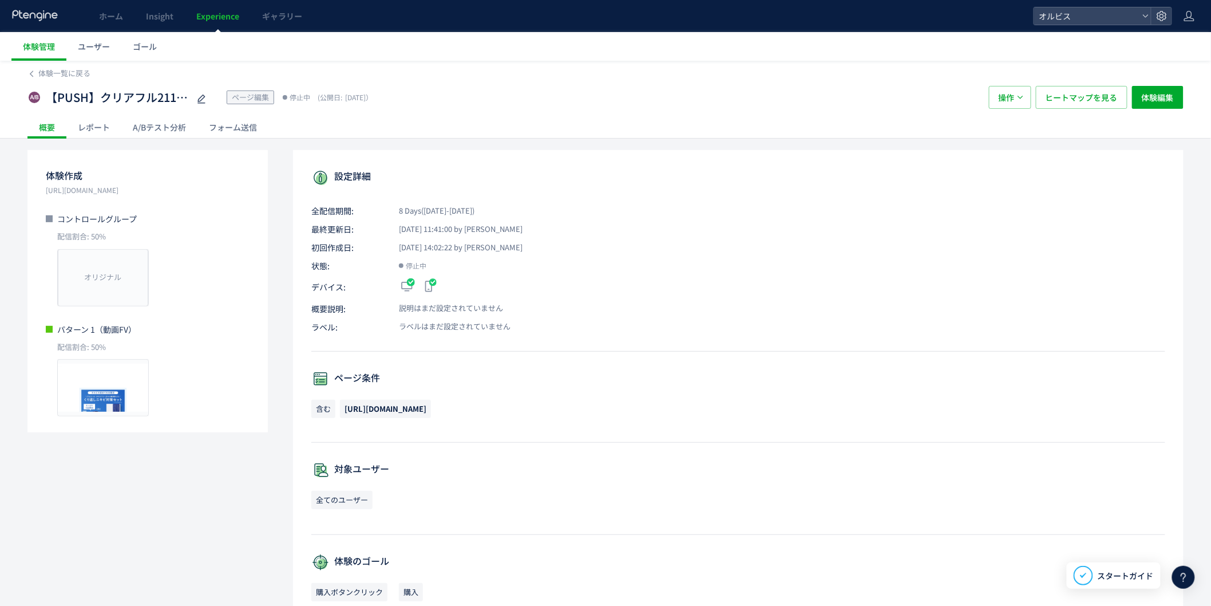
click at [284, 122] on div "概要 レポート A/Bテスト分析 フォーム送信" at bounding box center [605, 127] width 1156 height 22
click at [185, 134] on div "A/Bテスト分析" at bounding box center [159, 127] width 76 height 23
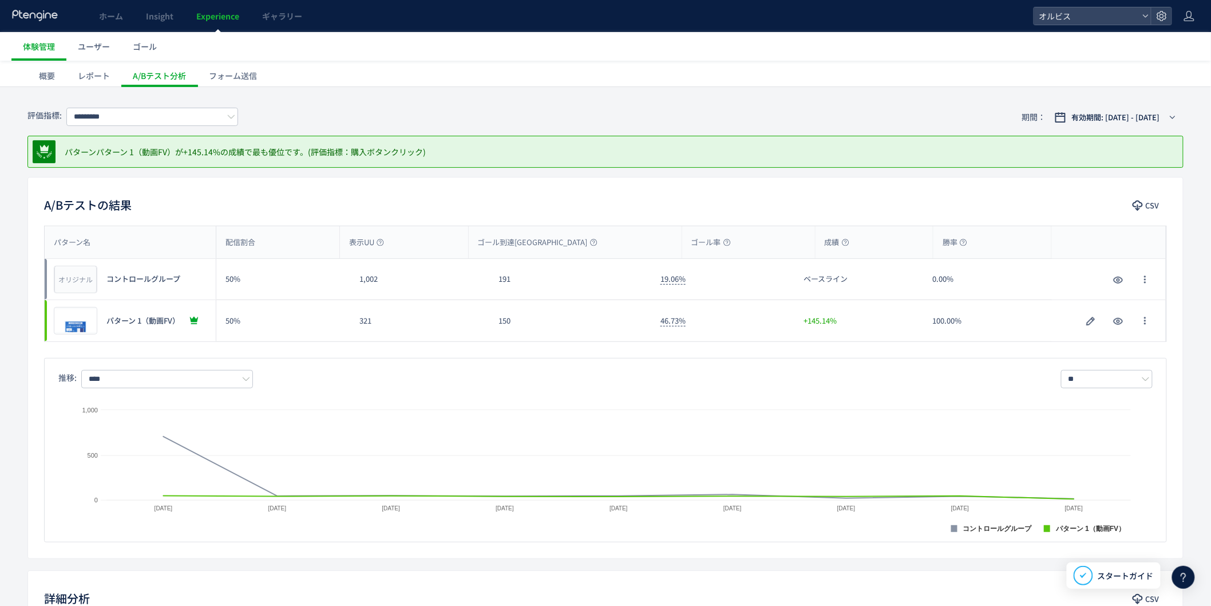
scroll to position [64, 0]
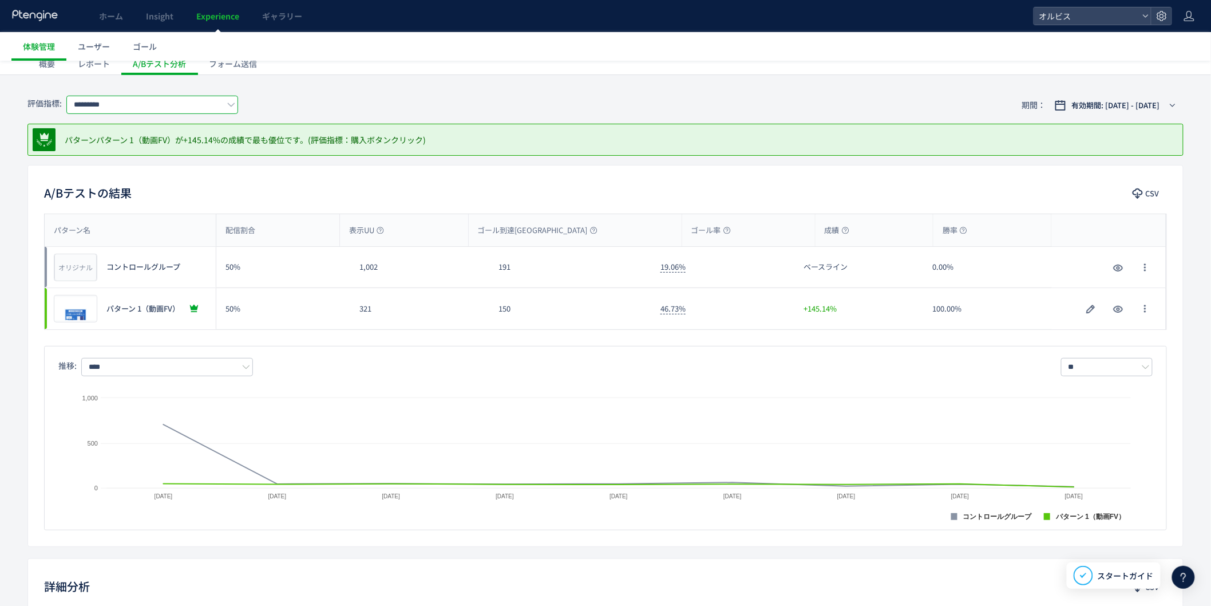
click at [199, 108] on input "*********" at bounding box center [152, 105] width 172 height 18
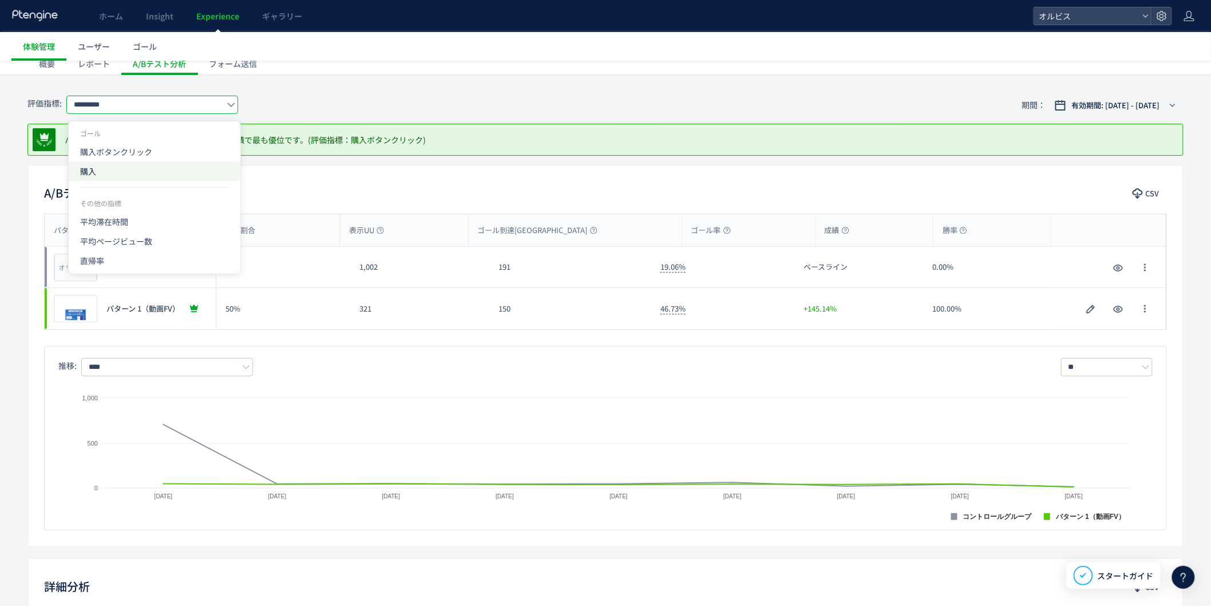
click at [149, 164] on span "購入" at bounding box center [154, 170] width 149 height 19
type input "**"
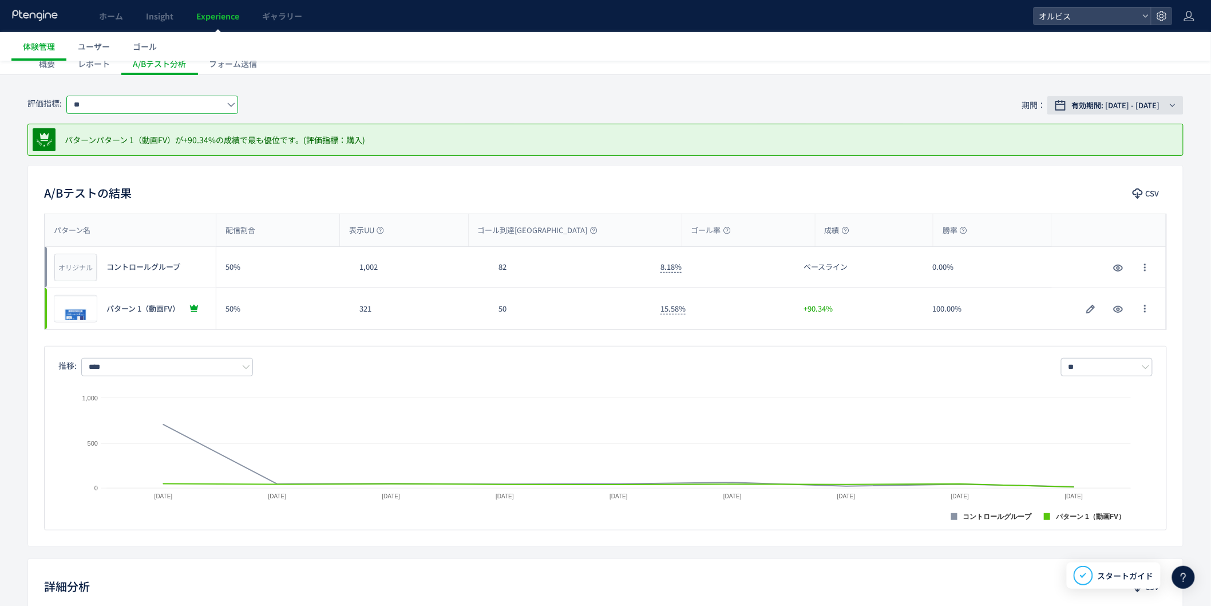
click at [1111, 108] on span "有効期間: [DATE] - [DATE]" at bounding box center [1116, 105] width 88 height 11
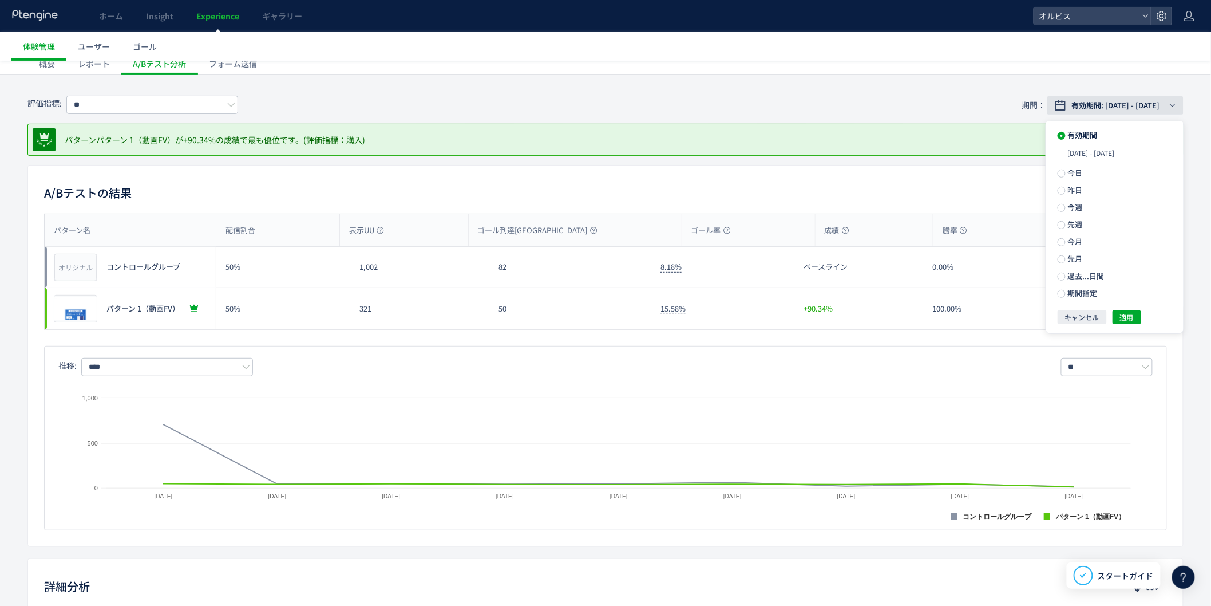
click at [1111, 108] on span "有効期間: [DATE] - [DATE]" at bounding box center [1116, 105] width 88 height 11
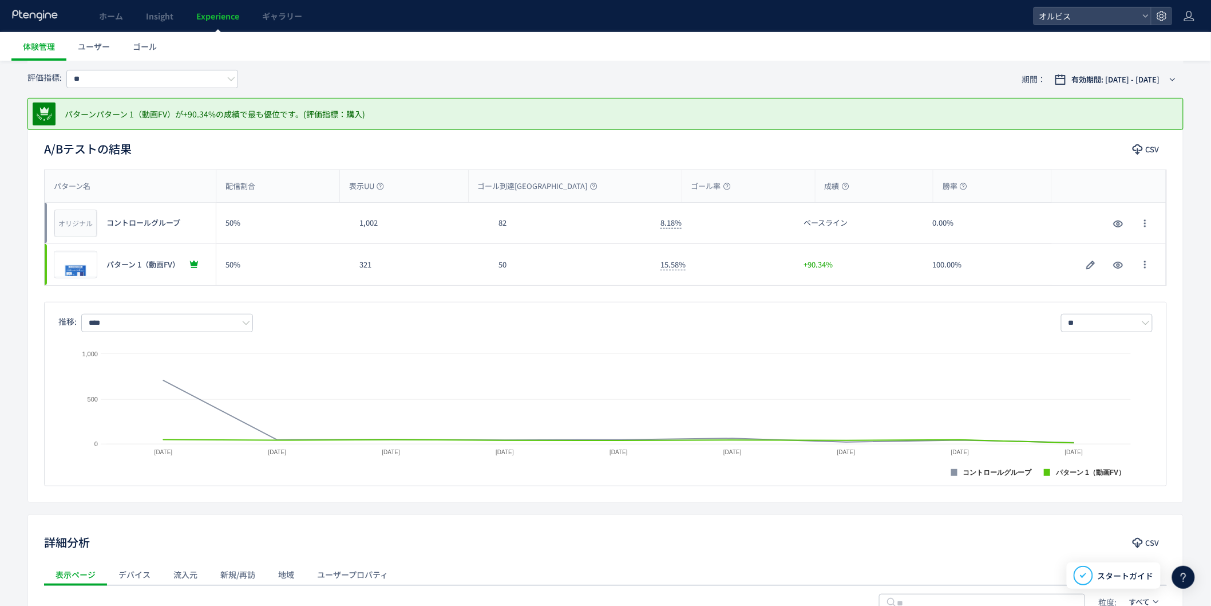
scroll to position [191, 0]
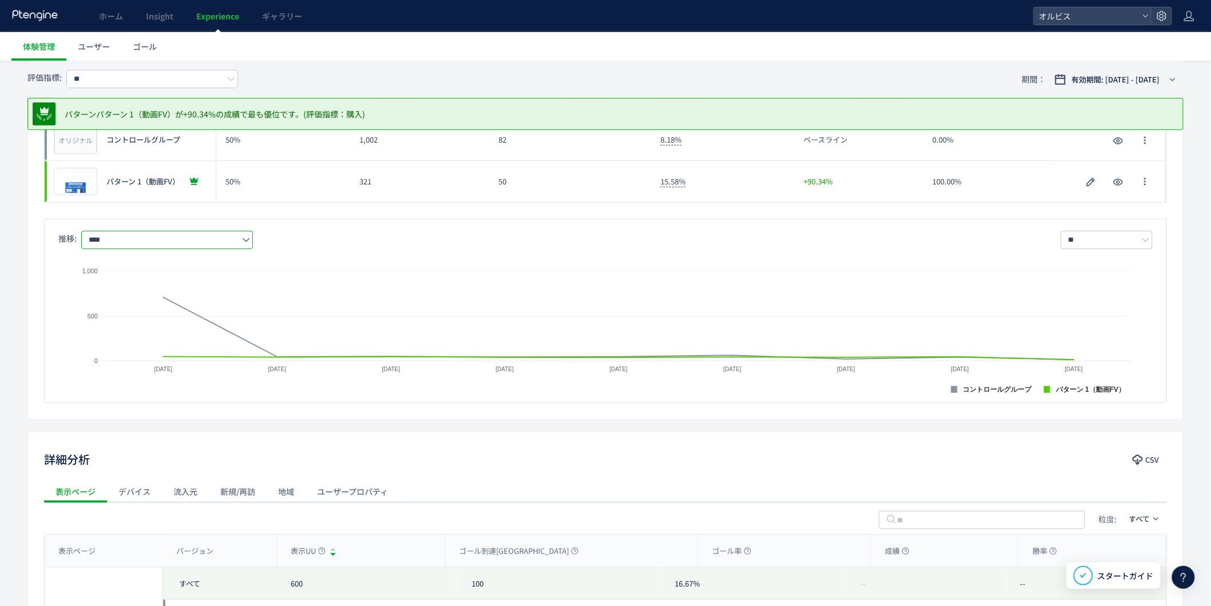
click at [200, 235] on input "****" at bounding box center [167, 240] width 172 height 18
click at [142, 297] on span "購入" at bounding box center [170, 289] width 149 height 19
type input "**"
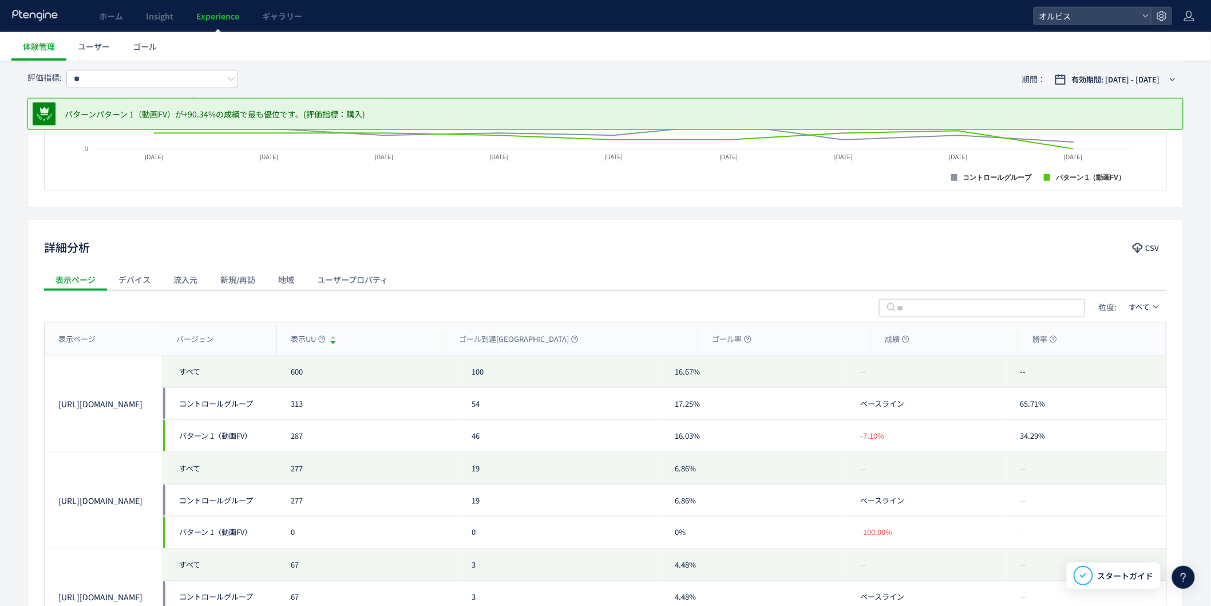
scroll to position [0, 0]
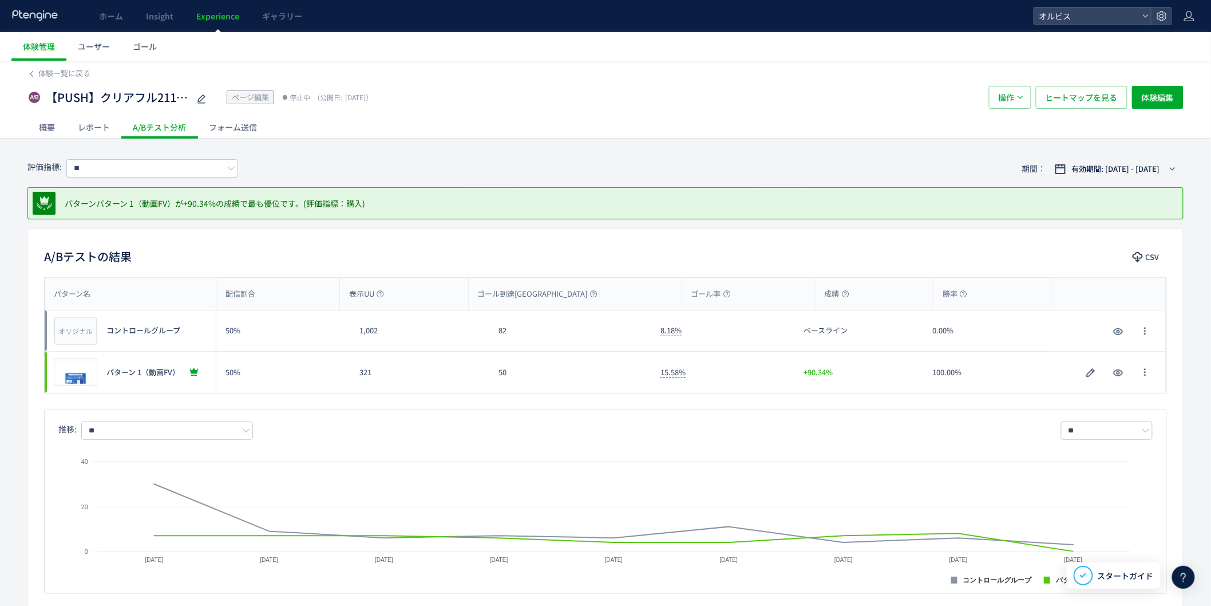
click at [245, 131] on div "フォーム送信" at bounding box center [232, 127] width 71 height 23
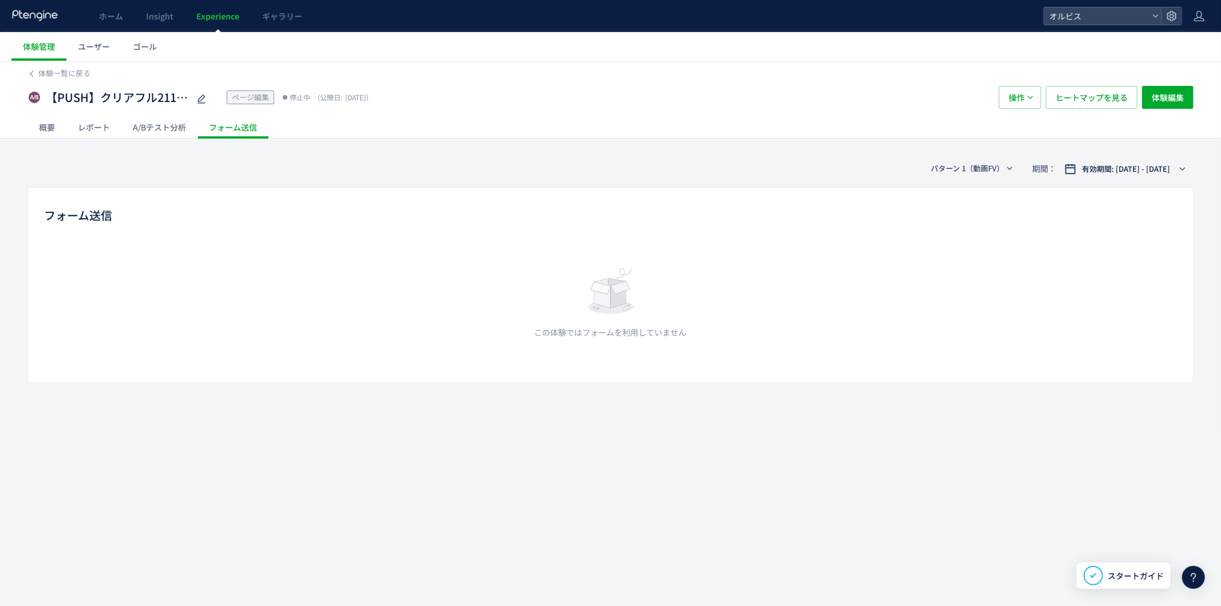
click at [169, 127] on div "A/Bテスト分析" at bounding box center [159, 127] width 76 height 23
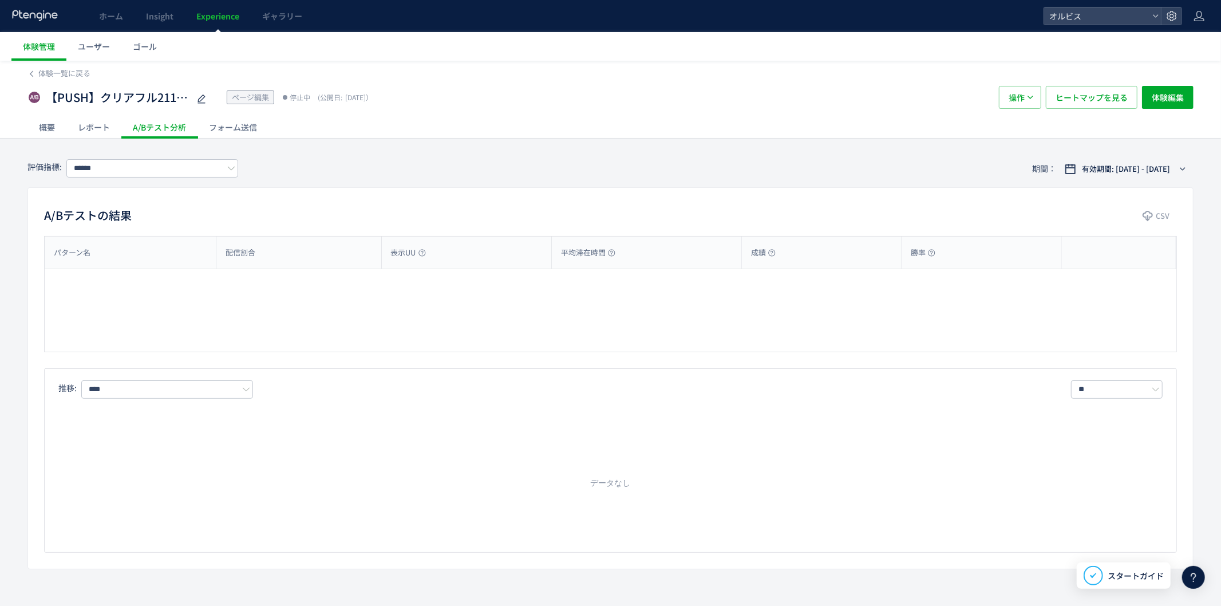
type input "*********"
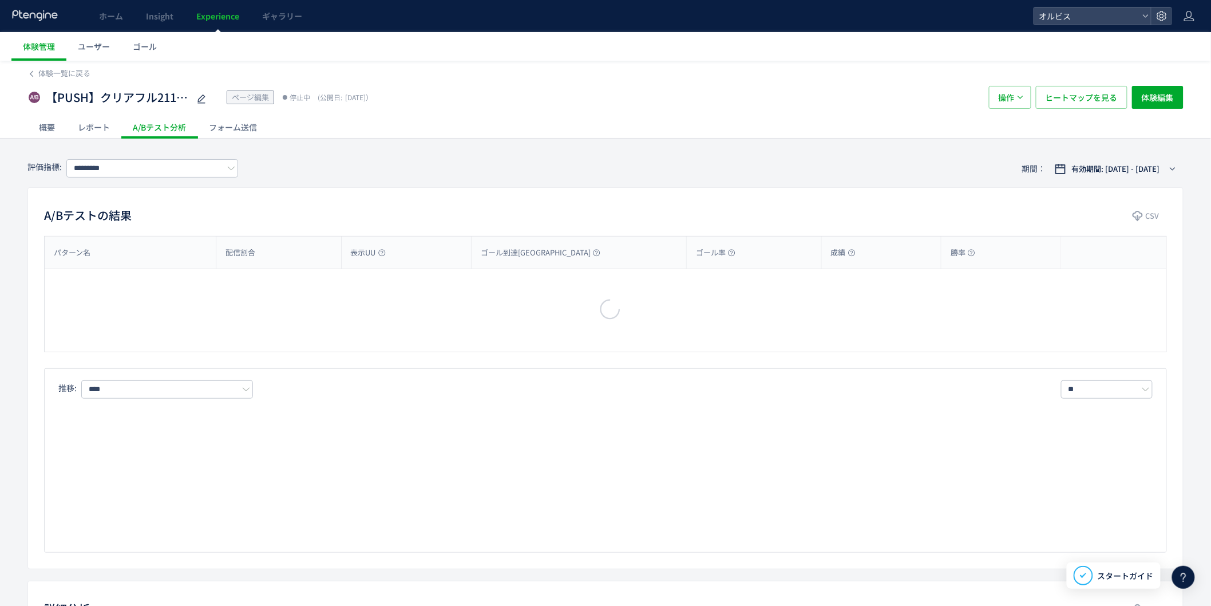
click at [106, 128] on div "レポート" at bounding box center [93, 127] width 55 height 23
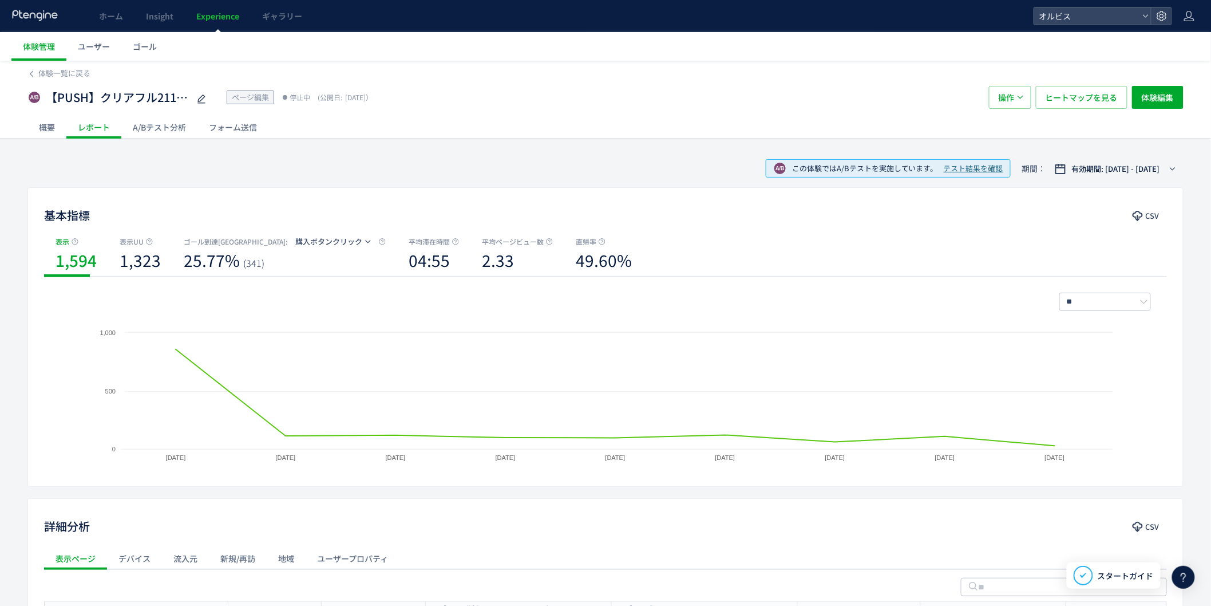
click at [49, 122] on div "概要" at bounding box center [46, 127] width 39 height 23
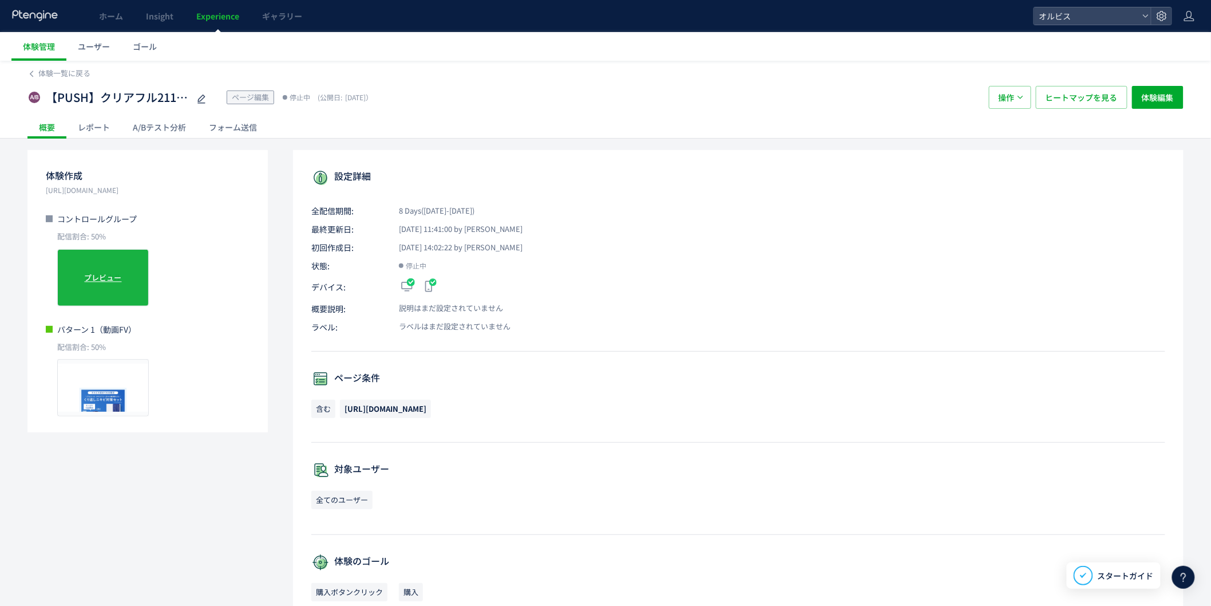
click at [112, 285] on div "オリジナル プレビュー" at bounding box center [103, 277] width 92 height 57
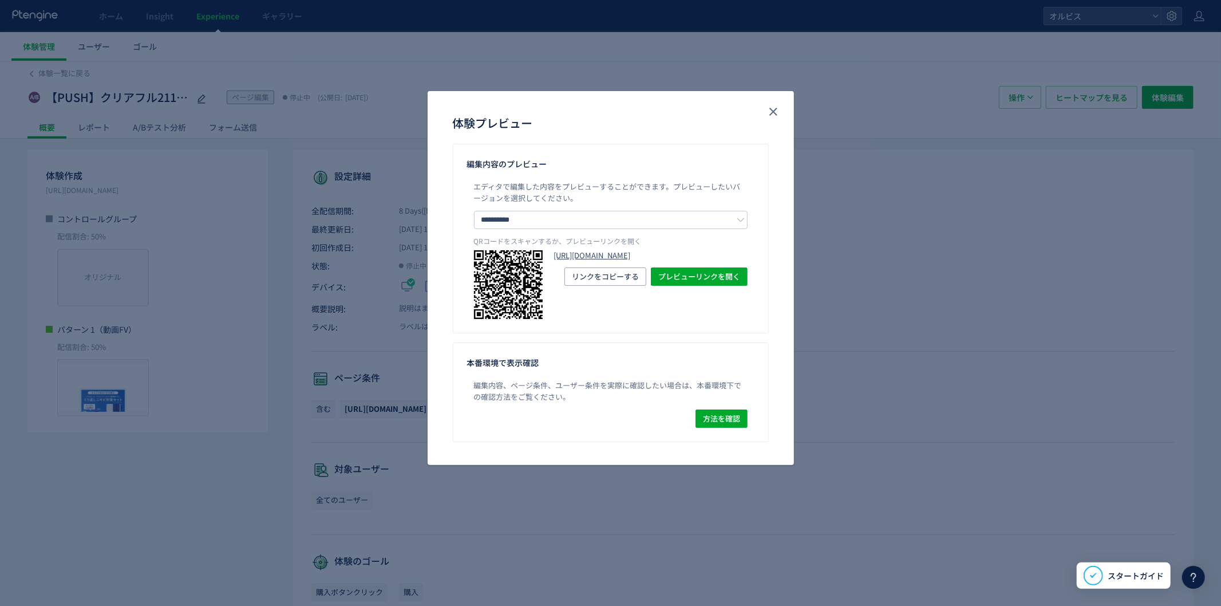
click at [627, 261] on link "[URL][DOMAIN_NAME]" at bounding box center [650, 255] width 193 height 11
click at [110, 366] on div "**********" at bounding box center [610, 303] width 1221 height 606
click at [89, 394] on div "**********" at bounding box center [610, 303] width 1221 height 606
drag, startPoint x: 768, startPoint y: 106, endPoint x: 732, endPoint y: 149, distance: 56.4
click at [769, 106] on icon "close" at bounding box center [773, 112] width 14 height 14
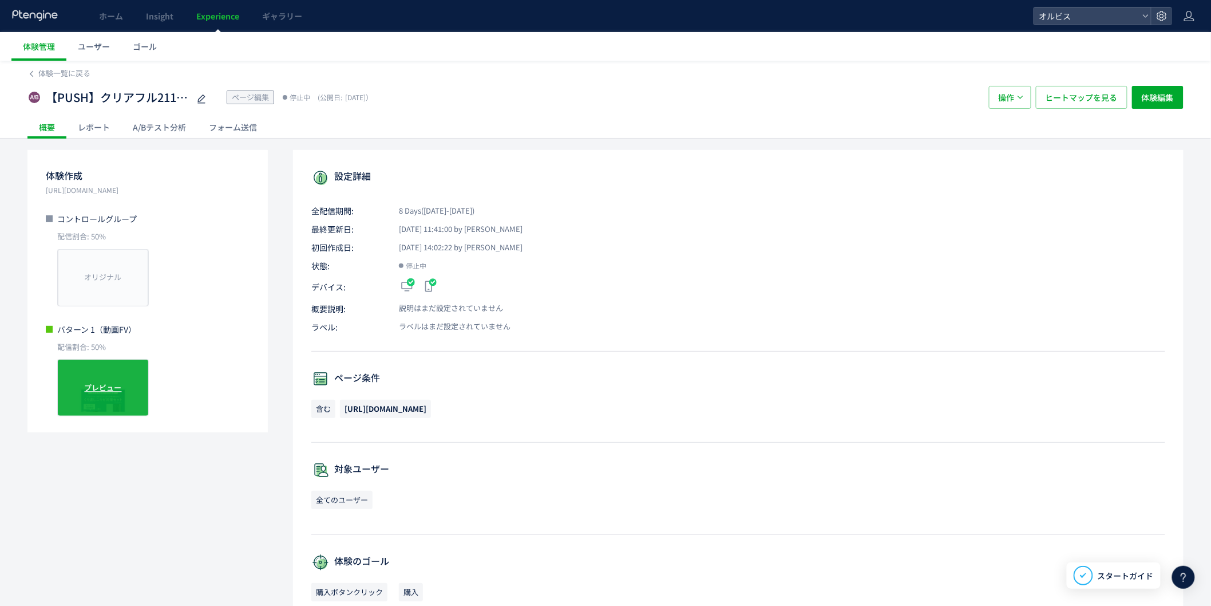
click at [112, 384] on span "プレビュー" at bounding box center [103, 387] width 37 height 11
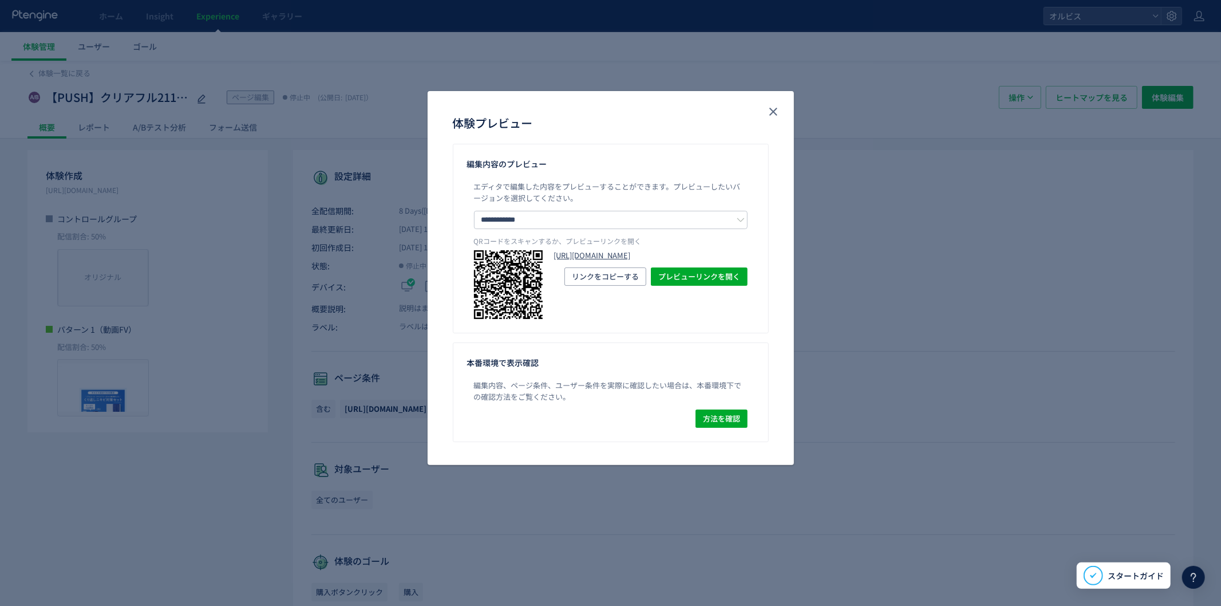
click at [649, 261] on link "[URL][DOMAIN_NAME]" at bounding box center [650, 255] width 193 height 11
click at [779, 106] on icon "close" at bounding box center [773, 112] width 14 height 14
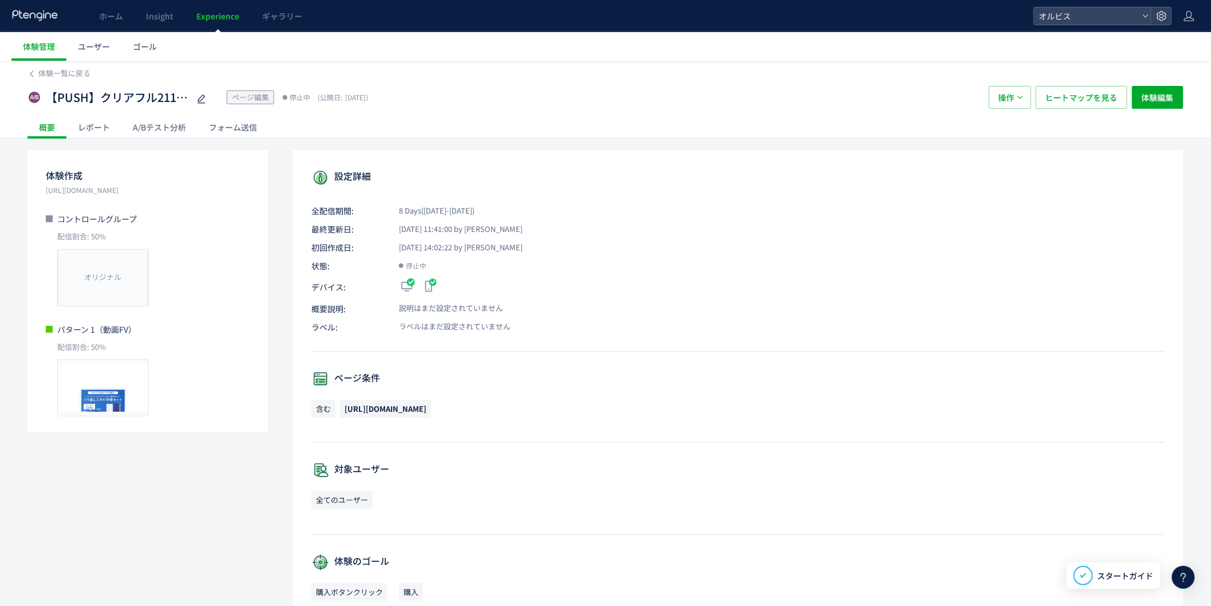
click at [109, 109] on div "【PUSH】クリアフル211　インハウス本LP動画・CVブロック編集 ページ編集 停止中 (公開日: [DATE]） 操作 ヒートマップを見る 体験編集" at bounding box center [605, 97] width 1156 height 37
click at [115, 101] on span "【PUSH】クリアフル211　インハウス本LP動画・CVブロック編集" at bounding box center [117, 97] width 143 height 17
drag, startPoint x: 115, startPoint y: 101, endPoint x: 315, endPoint y: 105, distance: 200.4
click at [315, 105] on div "**********" at bounding box center [502, 97] width 950 height 23
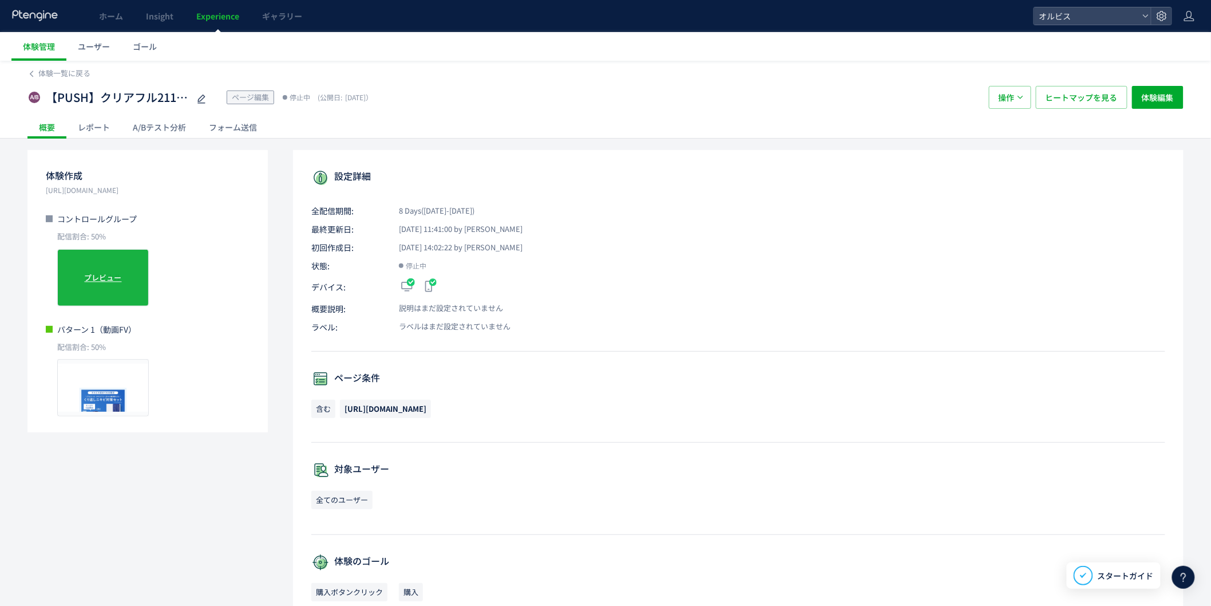
click at [117, 278] on span "プレビュー" at bounding box center [103, 277] width 37 height 11
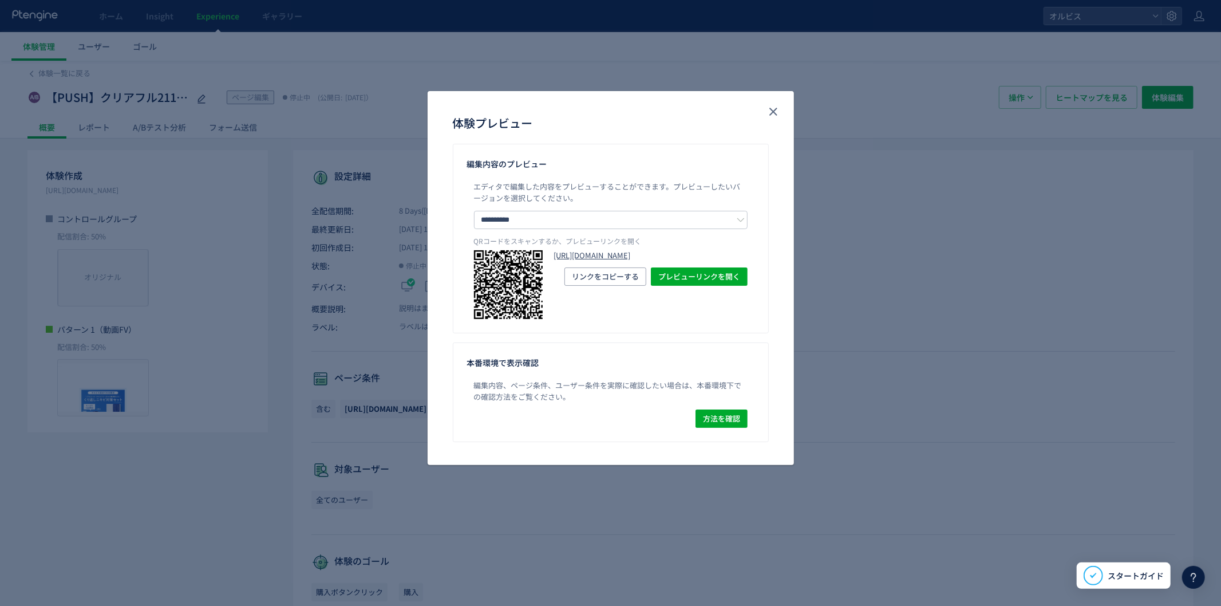
click at [650, 261] on link "[URL][DOMAIN_NAME]" at bounding box center [650, 255] width 193 height 11
drag, startPoint x: 278, startPoint y: 164, endPoint x: 226, endPoint y: 87, distance: 92.7
click at [278, 163] on div "**********" at bounding box center [610, 303] width 1221 height 606
click at [780, 113] on icon "close" at bounding box center [773, 112] width 14 height 14
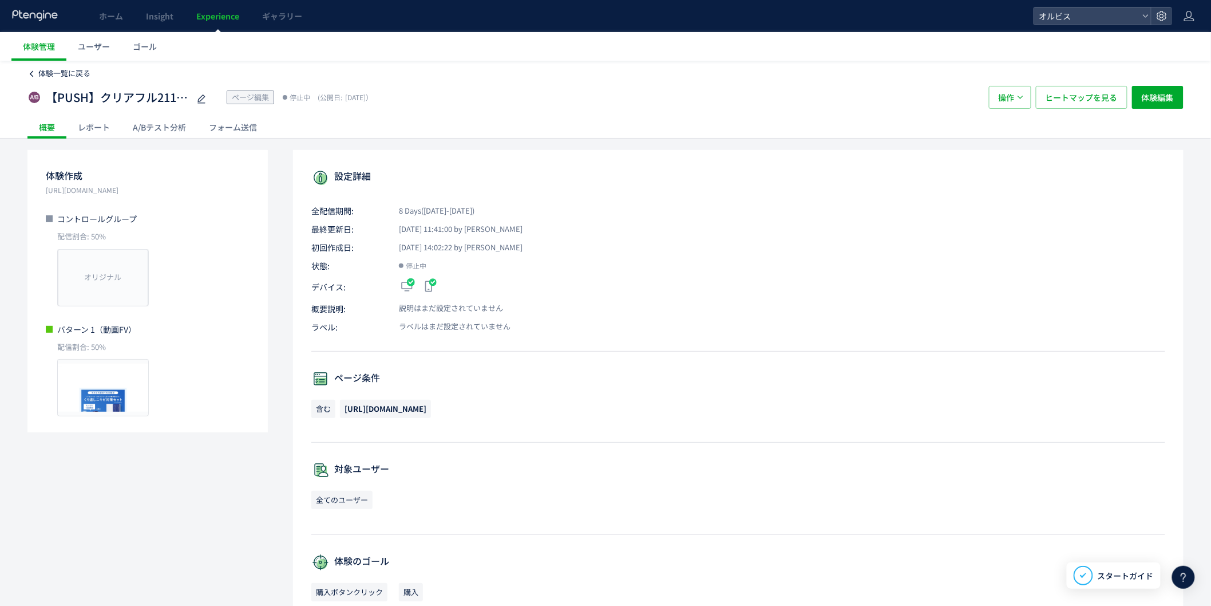
click at [73, 77] on span "体験一覧に戻る" at bounding box center [64, 73] width 52 height 11
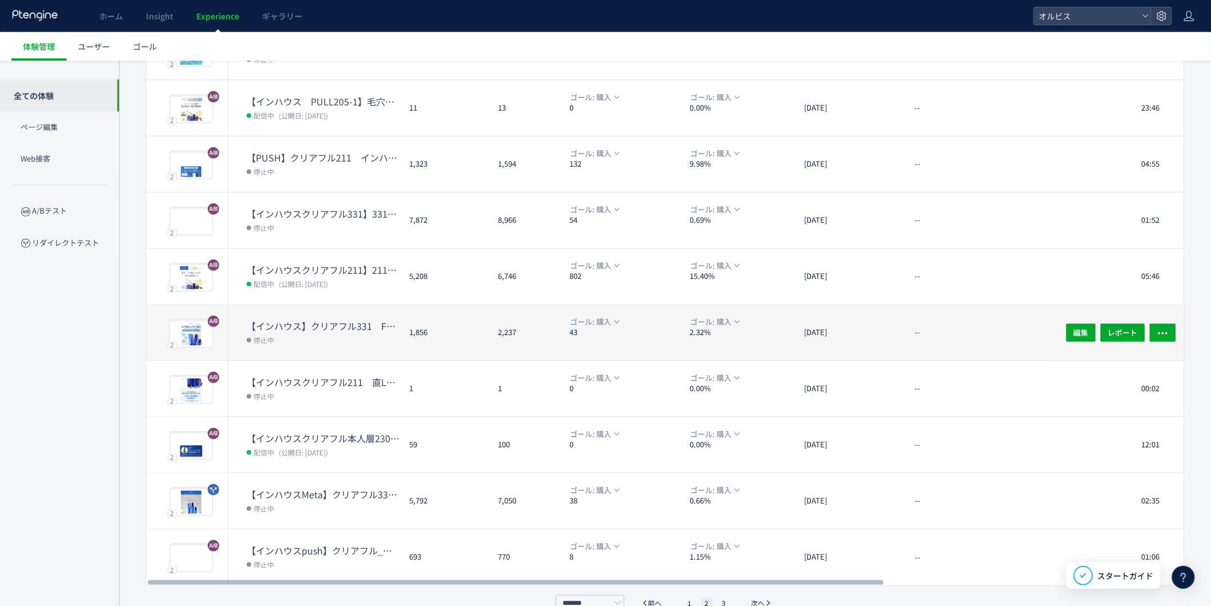
scroll to position [184, 0]
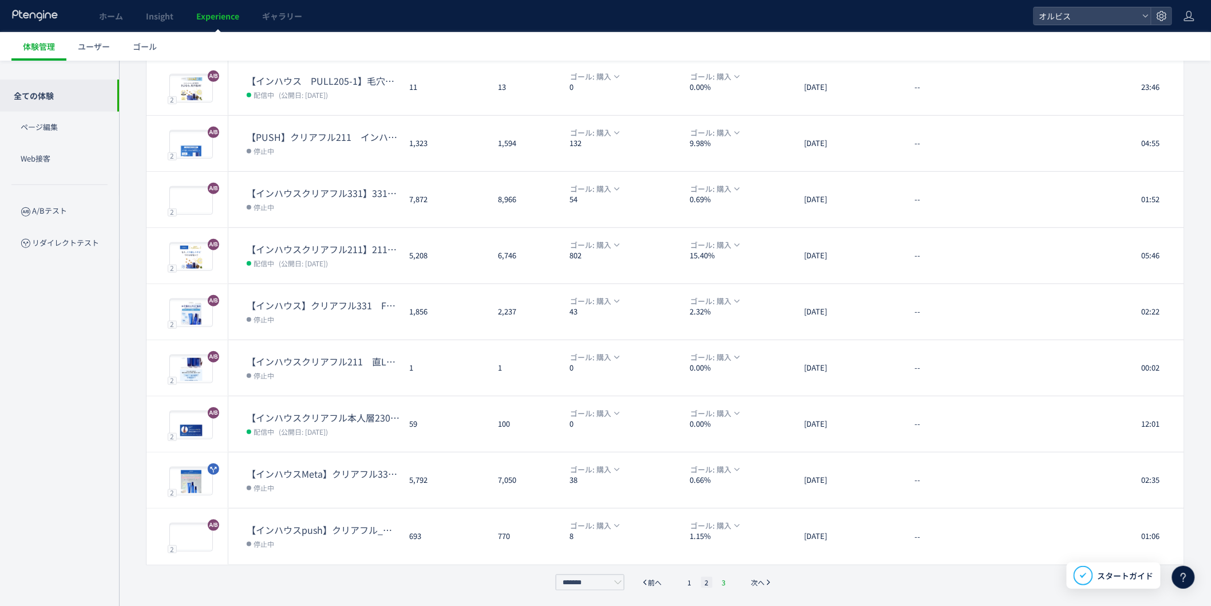
click at [722, 579] on li "3" at bounding box center [723, 581] width 11 height 11
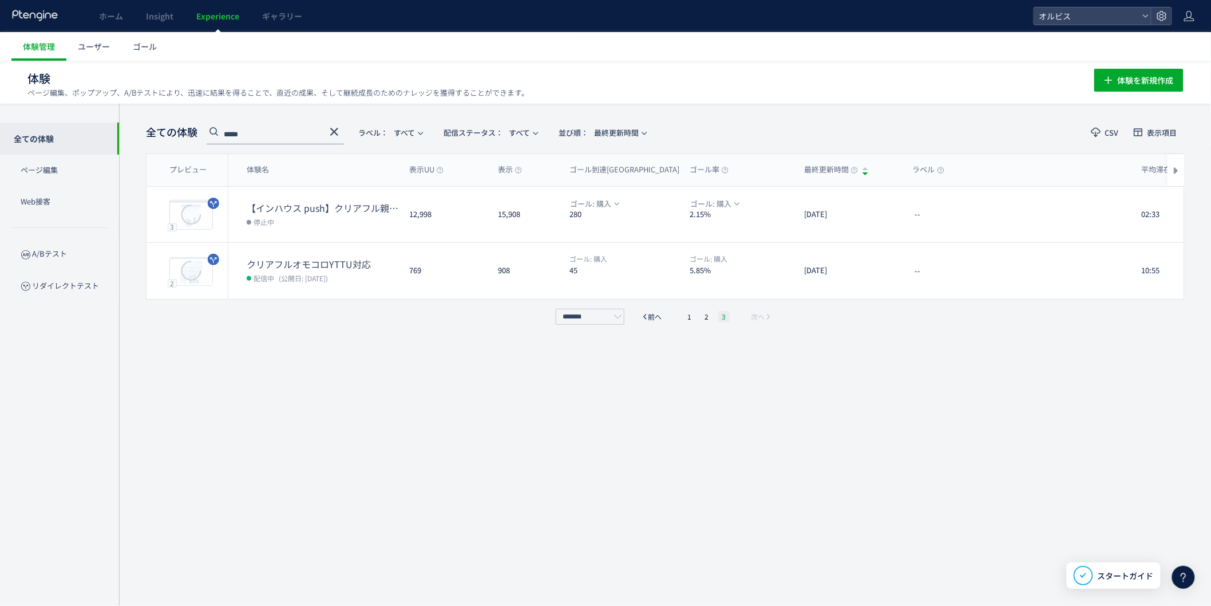
scroll to position [1, 0]
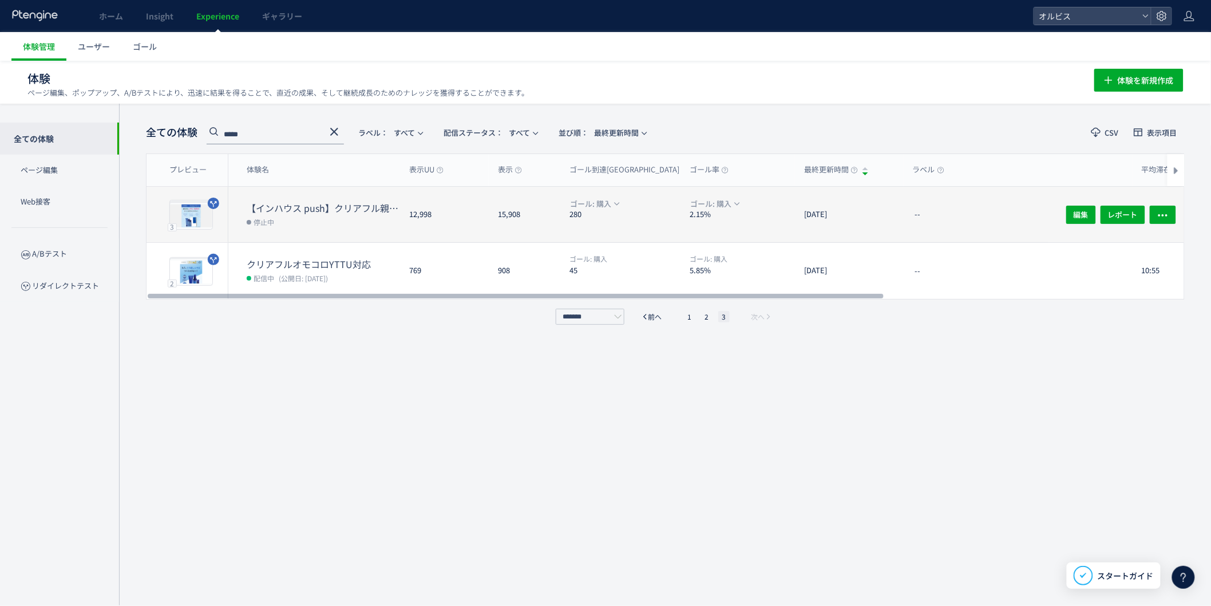
click at [232, 213] on div "【インハウス push】クリアフル親子層_331(アンケ)vs337(記事)vs338(記事) 停止中" at bounding box center [314, 215] width 172 height 56
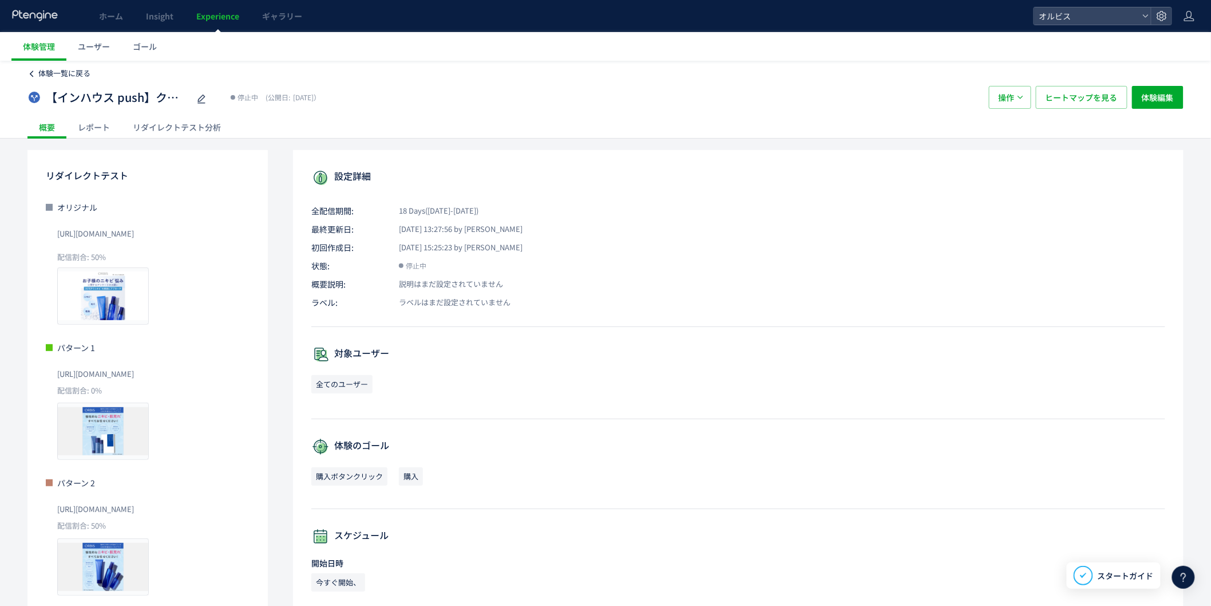
click at [38, 71] on span "体験一覧に戻る" at bounding box center [64, 73] width 52 height 11
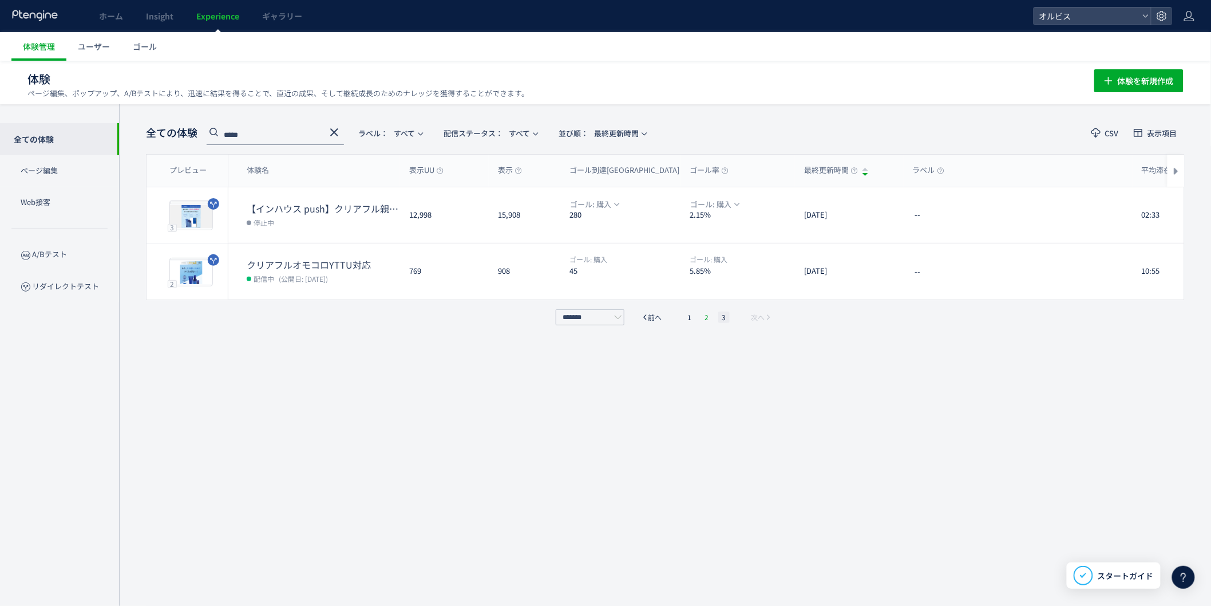
click at [707, 321] on li "2" at bounding box center [706, 316] width 11 height 11
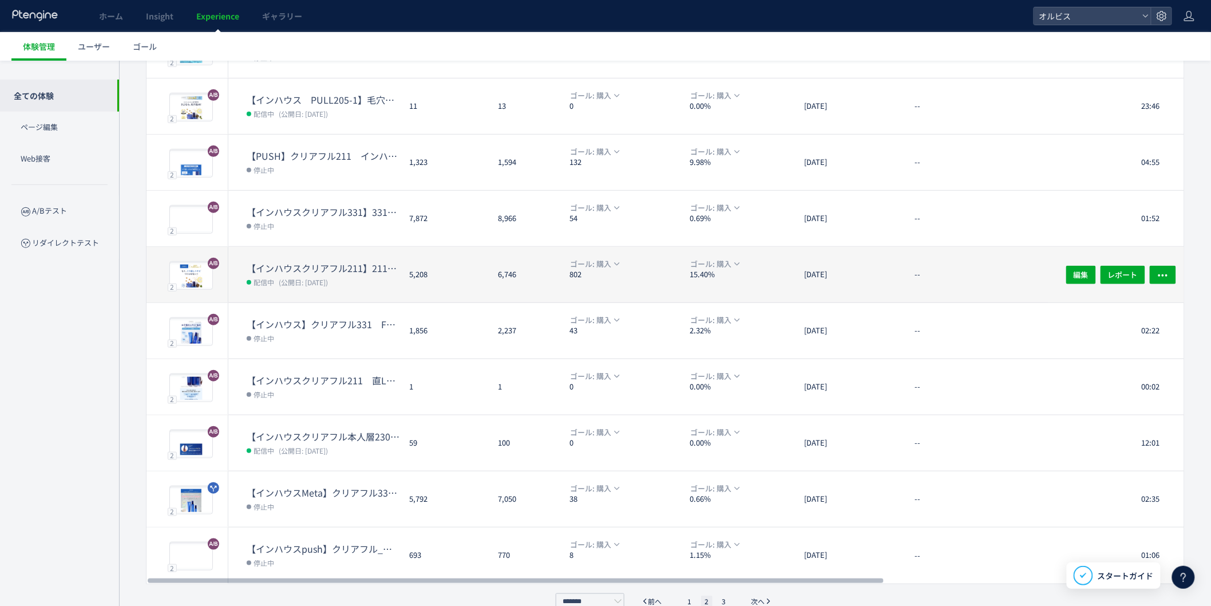
scroll to position [184, 0]
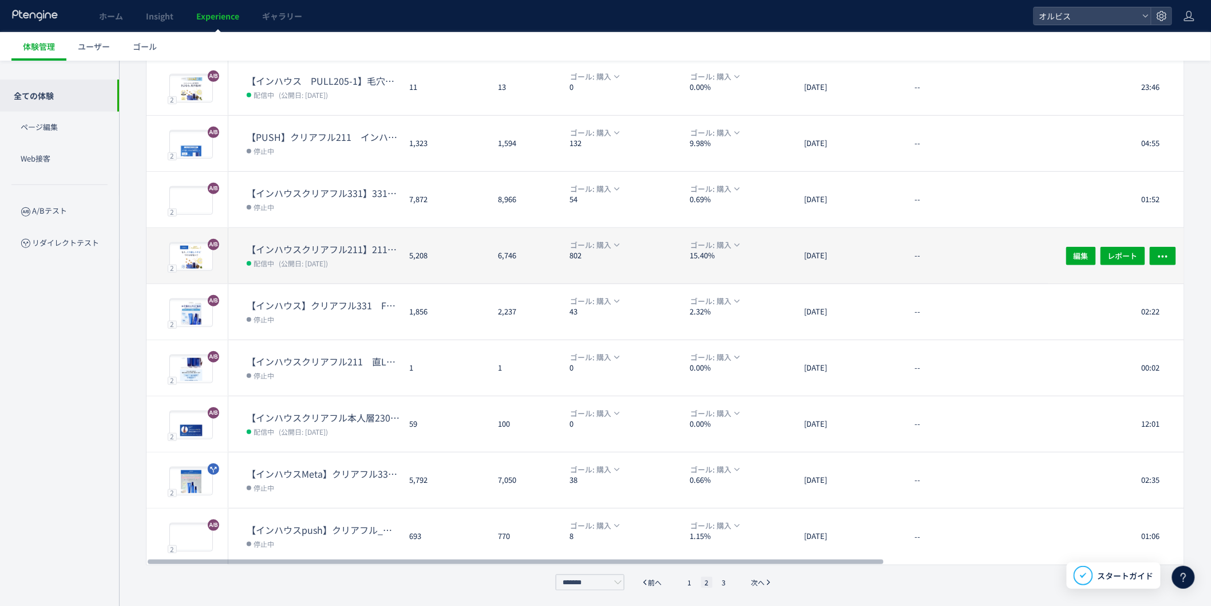
click at [369, 250] on dt "【インハウスクリアフル211】211　口コミ＆2ndCVブロックトルツメ検証※10002310除外" at bounding box center [323, 249] width 153 height 13
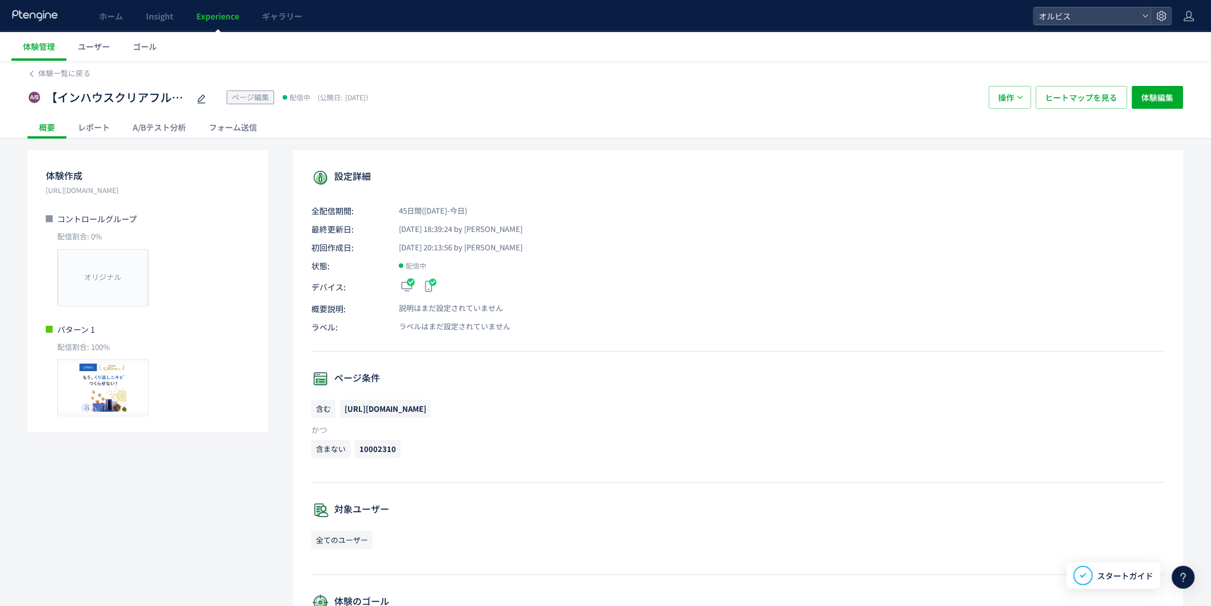
click at [159, 129] on div "A/Bテスト分析" at bounding box center [159, 127] width 76 height 23
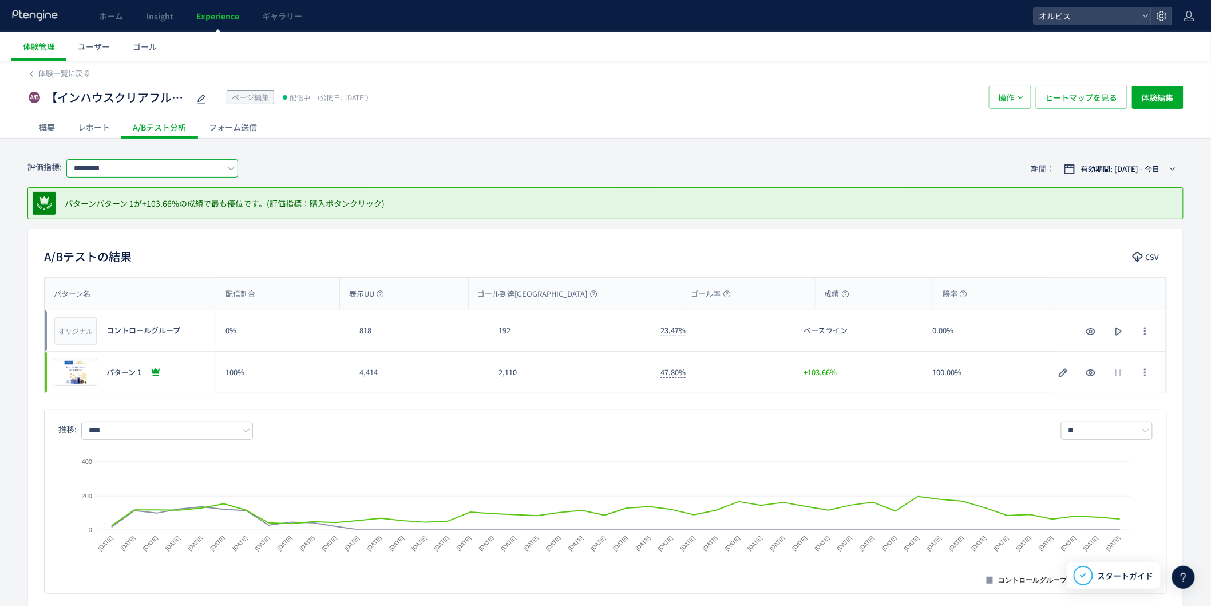
click at [140, 169] on input "*********" at bounding box center [152, 168] width 172 height 18
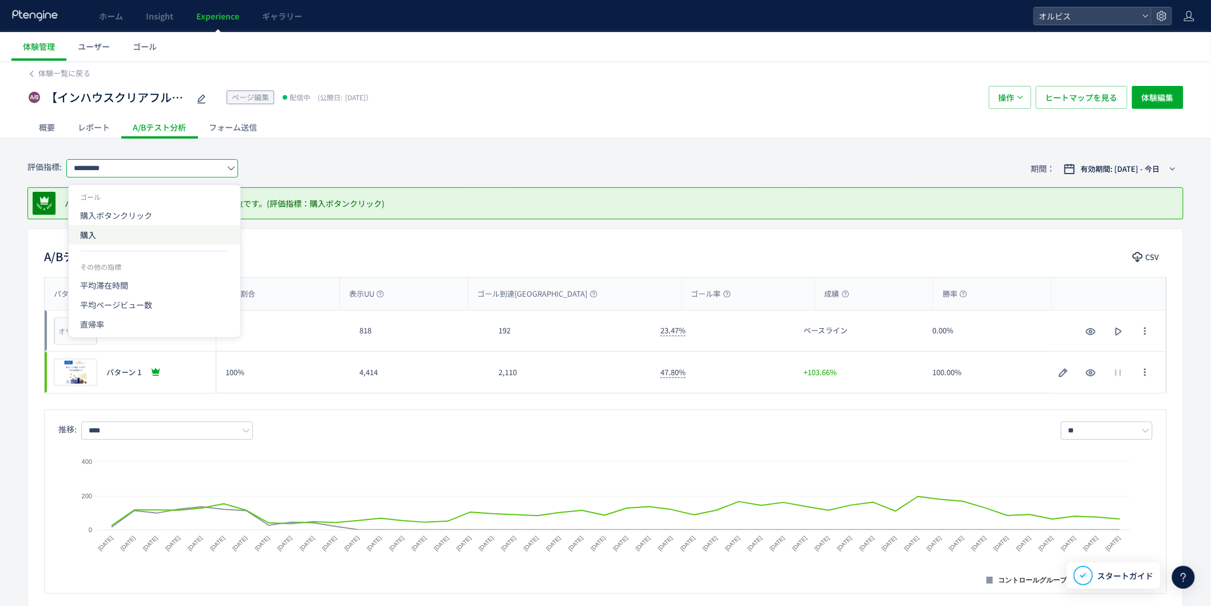
click at [110, 234] on span "購入" at bounding box center [154, 234] width 149 height 19
type input "**"
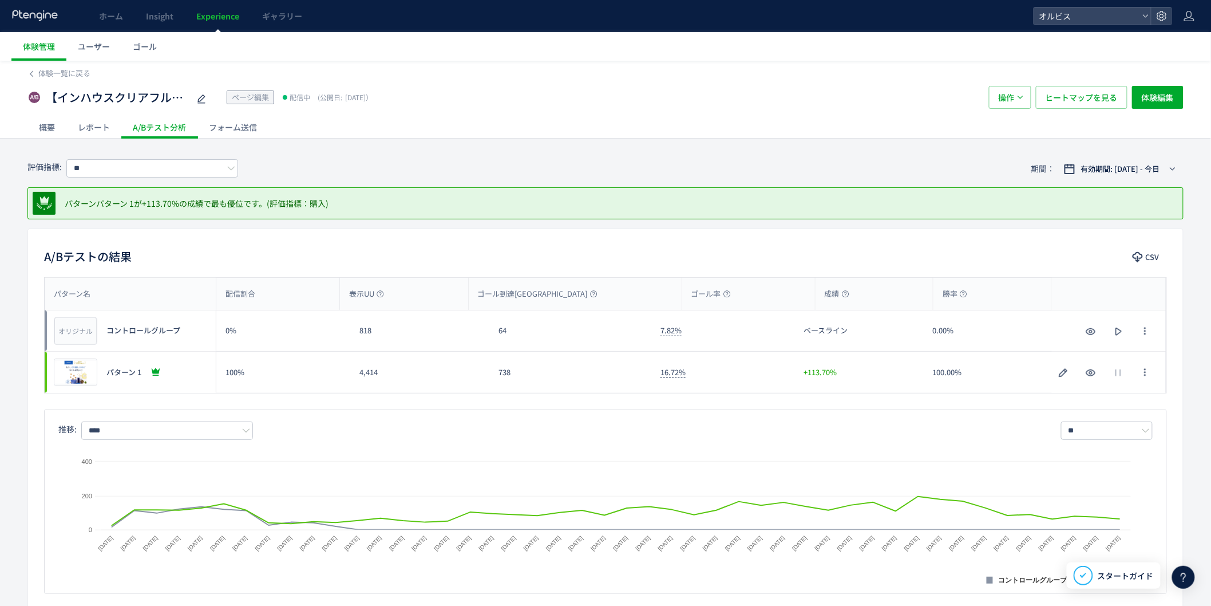
click at [40, 121] on div "概要" at bounding box center [46, 127] width 39 height 23
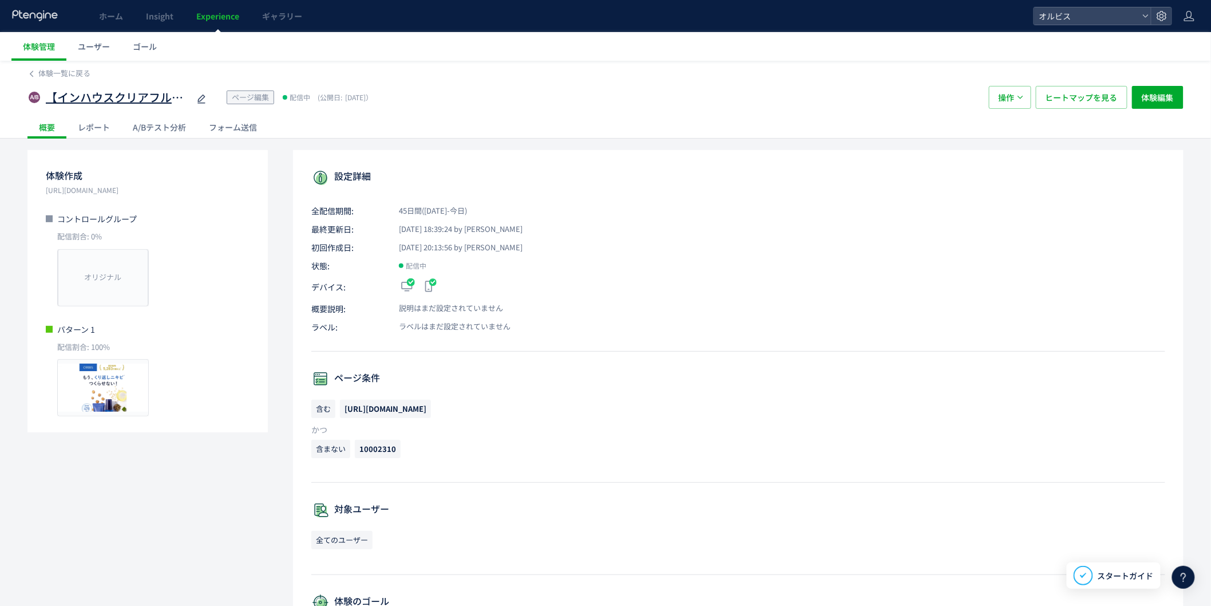
click at [139, 97] on span "【インハウスクリアフル211】211　口コミ＆2ndCVブロックトルツメ検証※10002310除外" at bounding box center [117, 97] width 143 height 17
drag, startPoint x: 139, startPoint y: 97, endPoint x: 277, endPoint y: 115, distance: 139.1
click at [277, 115] on div "**********" at bounding box center [605, 99] width 1156 height 77
click at [89, 90] on input "**********" at bounding box center [117, 97] width 143 height 23
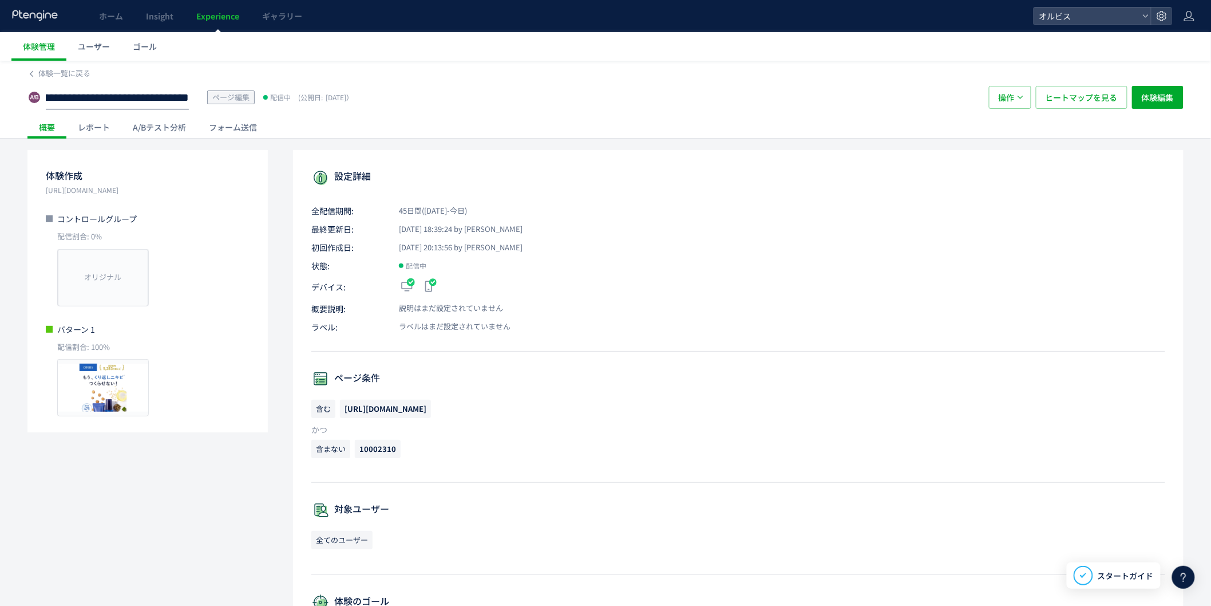
drag, startPoint x: 81, startPoint y: 90, endPoint x: 44, endPoint y: 92, distance: 37.8
click at [44, 92] on div "**********" at bounding box center [502, 97] width 950 height 23
click at [152, 104] on input "**********" at bounding box center [117, 97] width 143 height 23
click at [479, 94] on div "**********" at bounding box center [502, 97] width 950 height 23
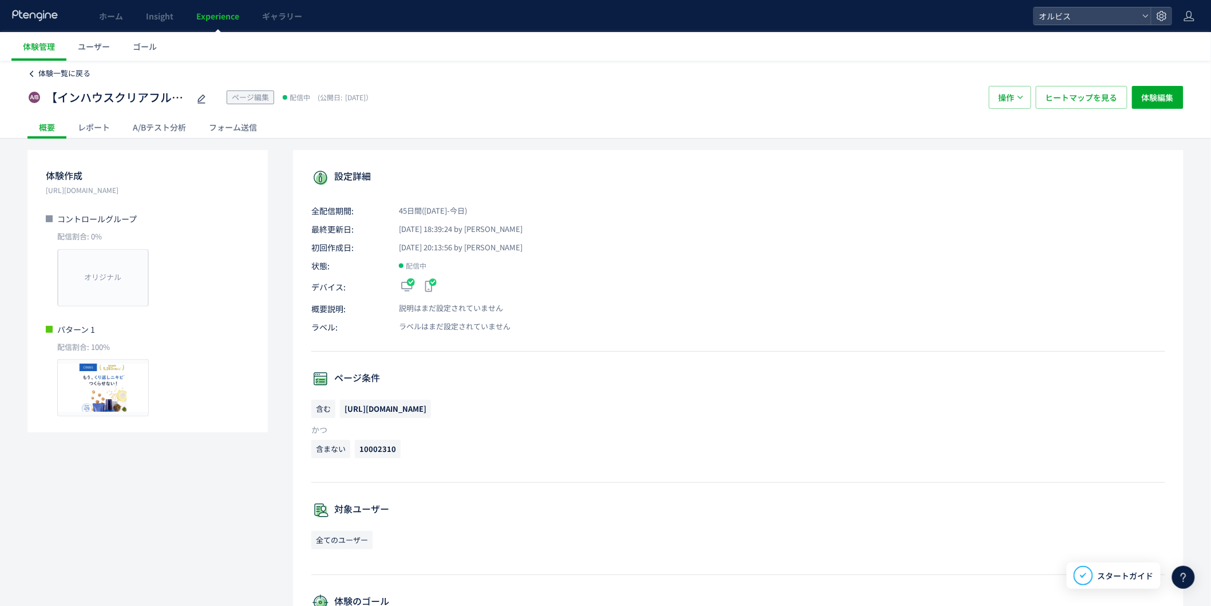
click at [84, 76] on span "体験一覧に戻る" at bounding box center [64, 73] width 52 height 11
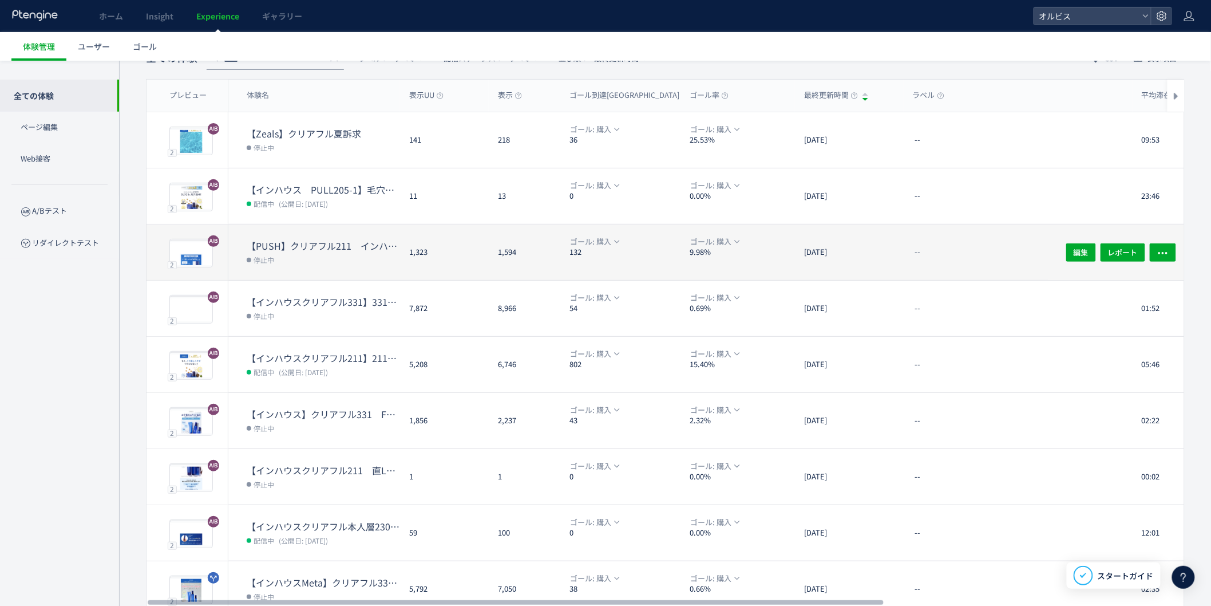
scroll to position [127, 0]
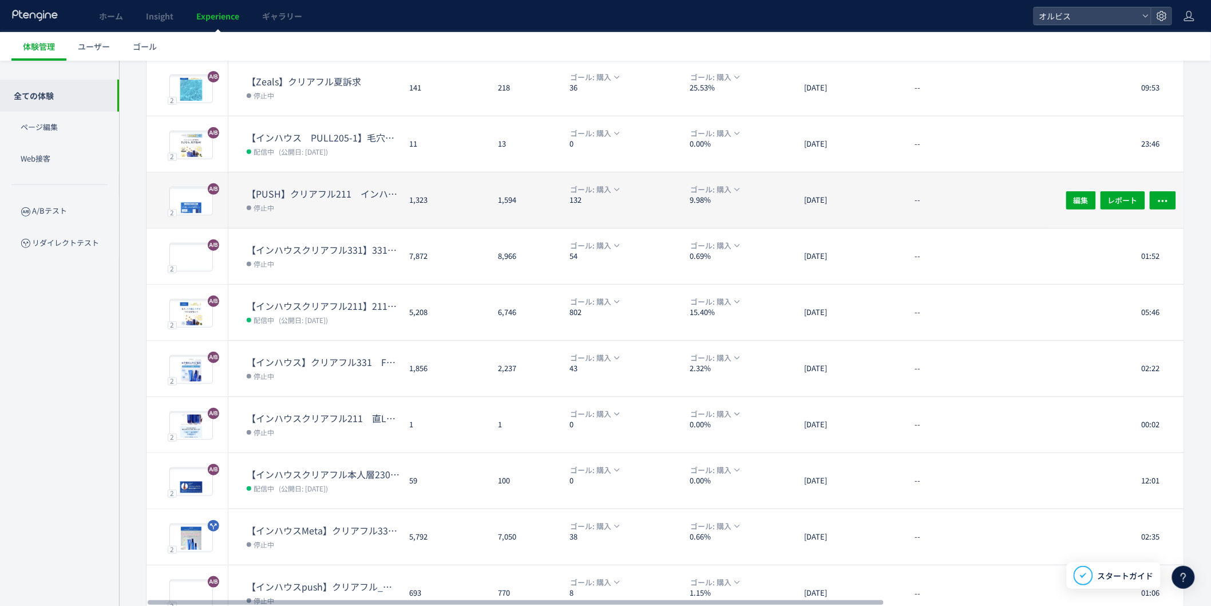
click at [379, 197] on dt "【PUSH】クリアフル211　インハウス本LP動画・CVブロック編集" at bounding box center [323, 193] width 153 height 13
